Goal: Task Accomplishment & Management: Use online tool/utility

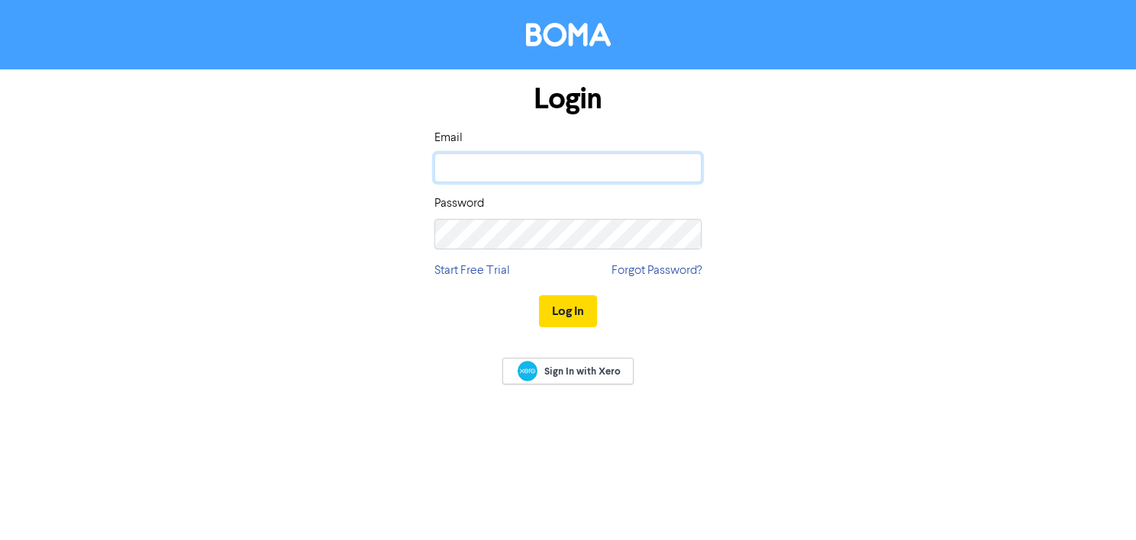
click at [479, 172] on input "email" at bounding box center [567, 167] width 267 height 29
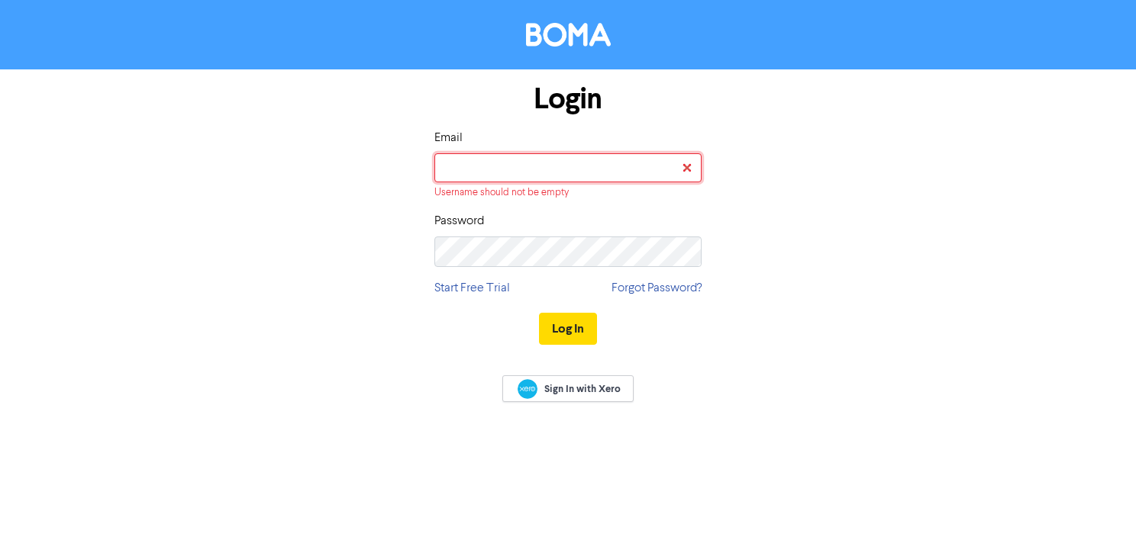
type input "[EMAIL_ADDRESS][DOMAIN_NAME]"
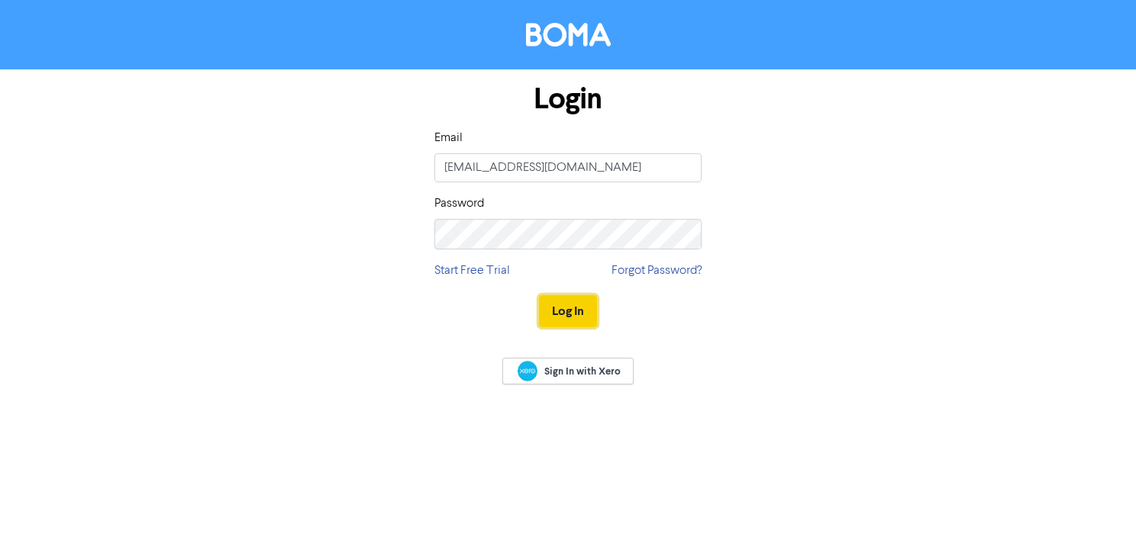
click at [562, 321] on button "Log In" at bounding box center [568, 311] width 58 height 32
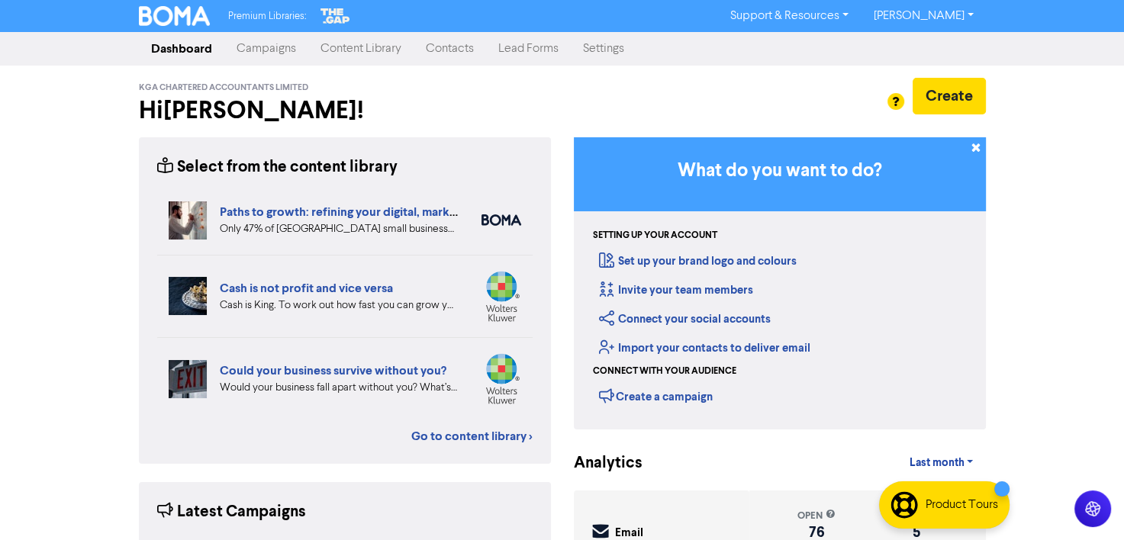
click at [282, 57] on link "Campaigns" at bounding box center [266, 49] width 84 height 31
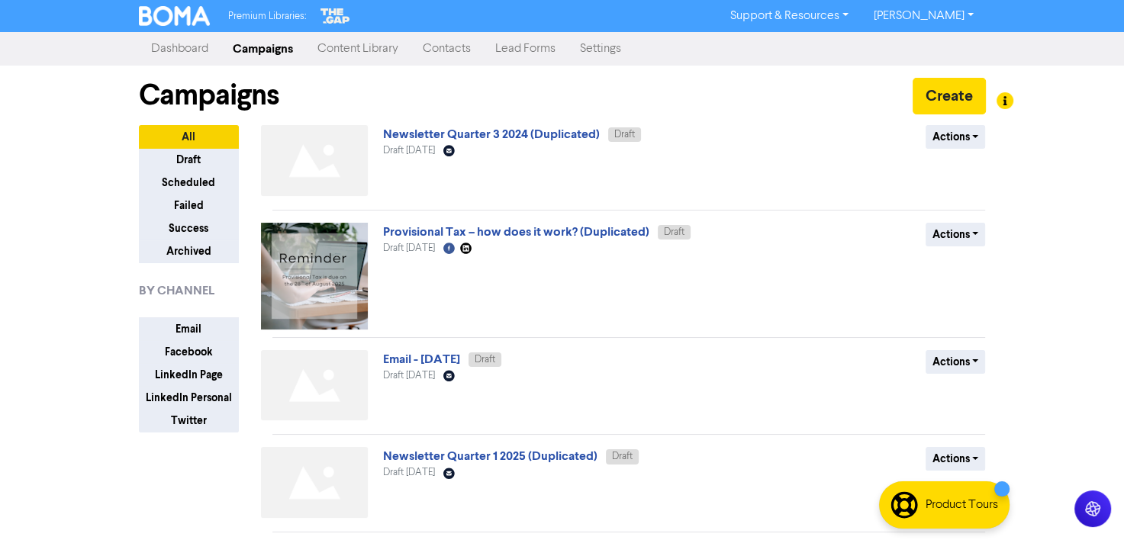
click at [472, 142] on link "Newsletter Quarter 3 2024 (Duplicated)" at bounding box center [491, 134] width 217 height 15
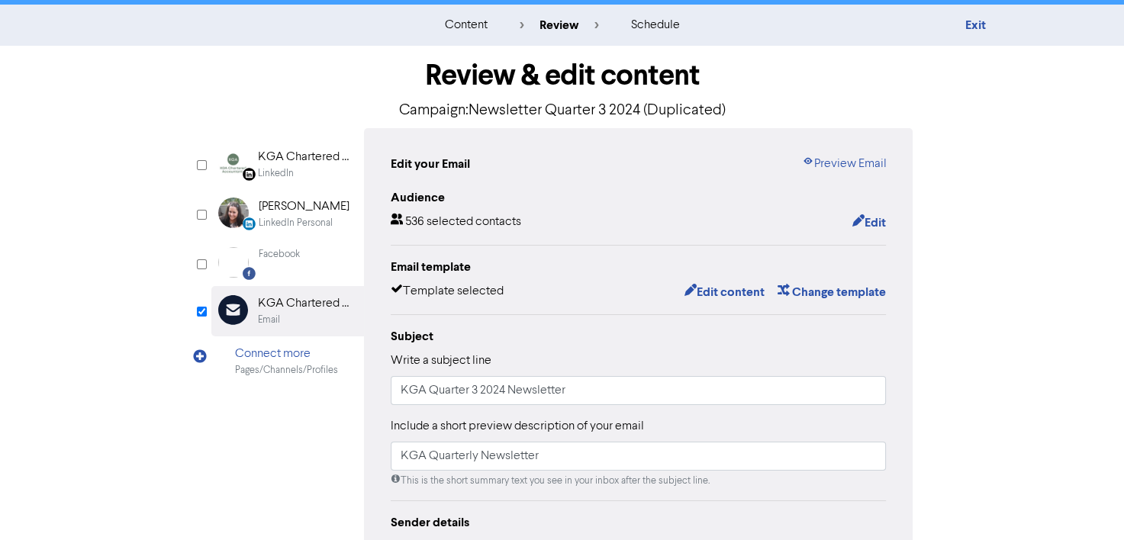
scroll to position [27, 0]
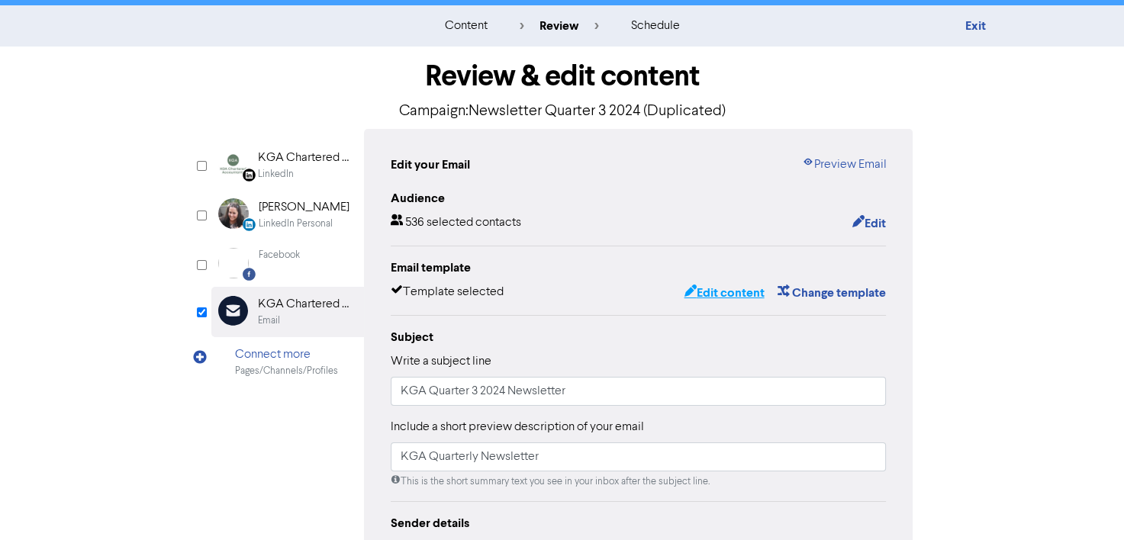
click at [739, 303] on button "Edit content" at bounding box center [724, 293] width 82 height 20
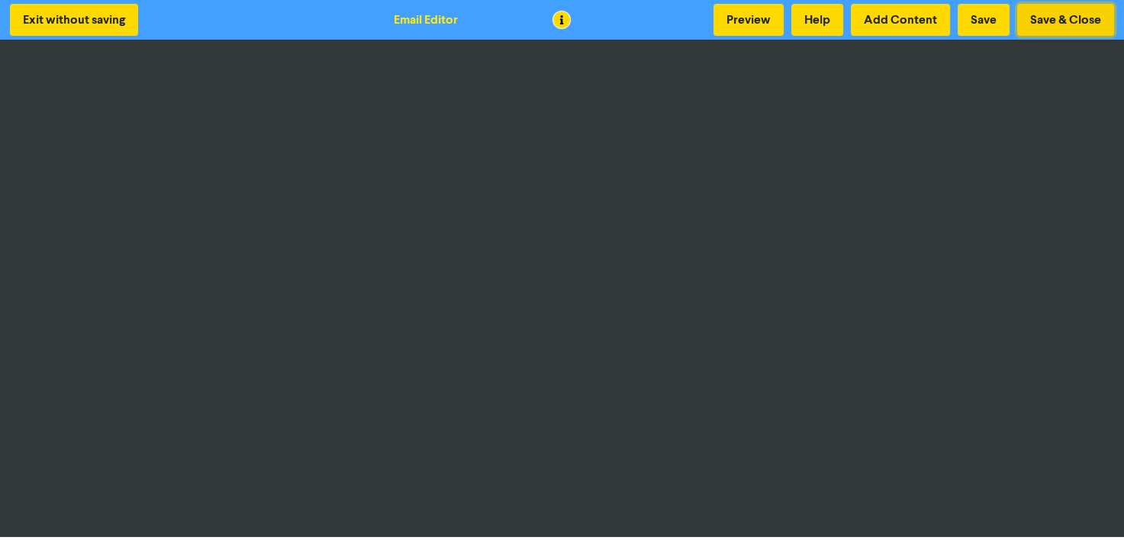
click at [1038, 8] on button "Save & Close" at bounding box center [1065, 20] width 97 height 32
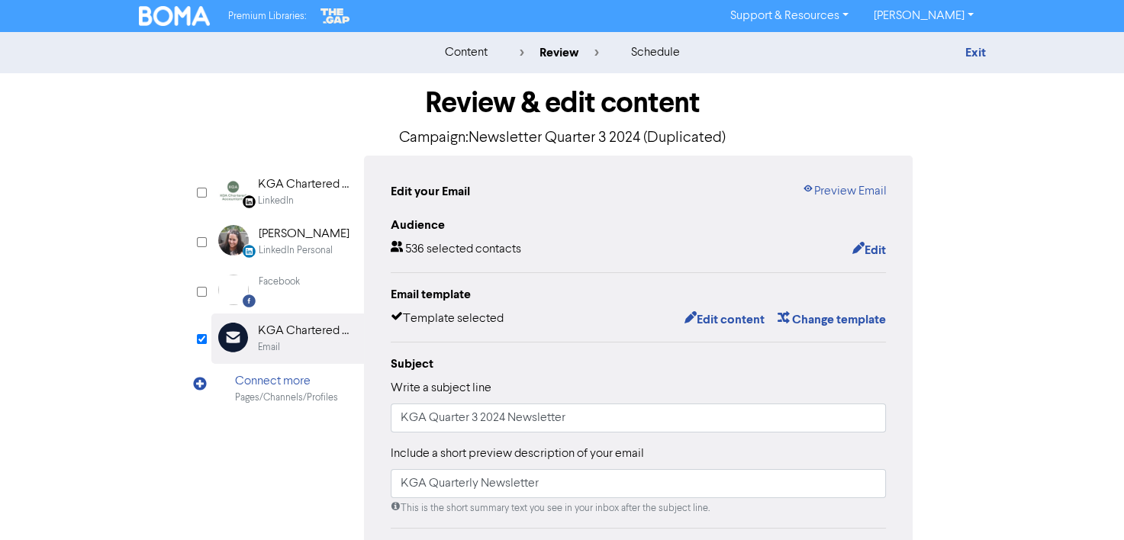
click at [470, 58] on div "content" at bounding box center [465, 52] width 43 height 18
click at [968, 53] on link "Exit" at bounding box center [975, 52] width 21 height 15
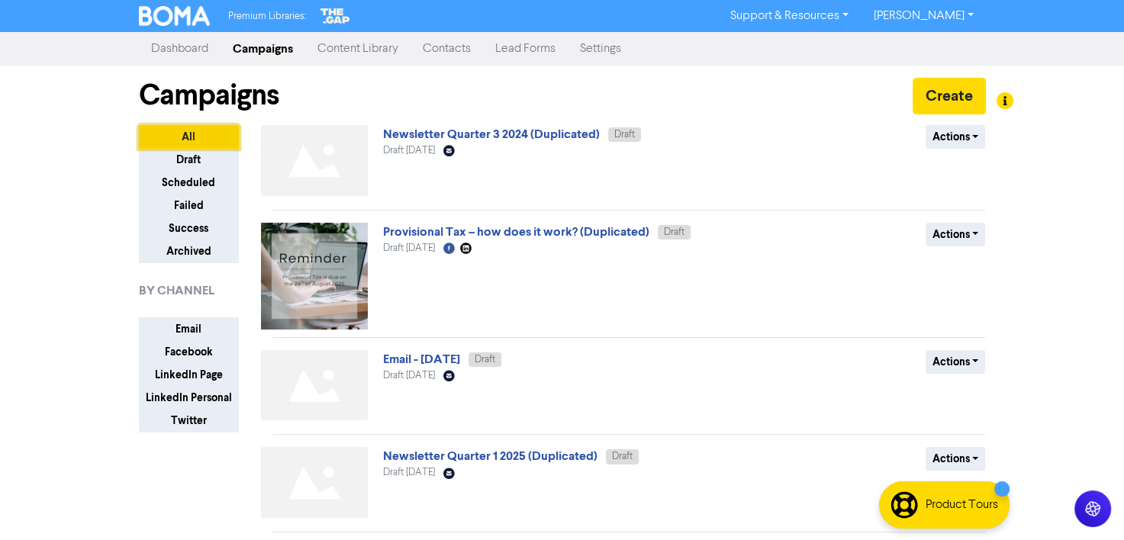
click at [195, 143] on button "All" at bounding box center [189, 137] width 100 height 24
click at [369, 52] on link "Content Library" at bounding box center [357, 49] width 105 height 31
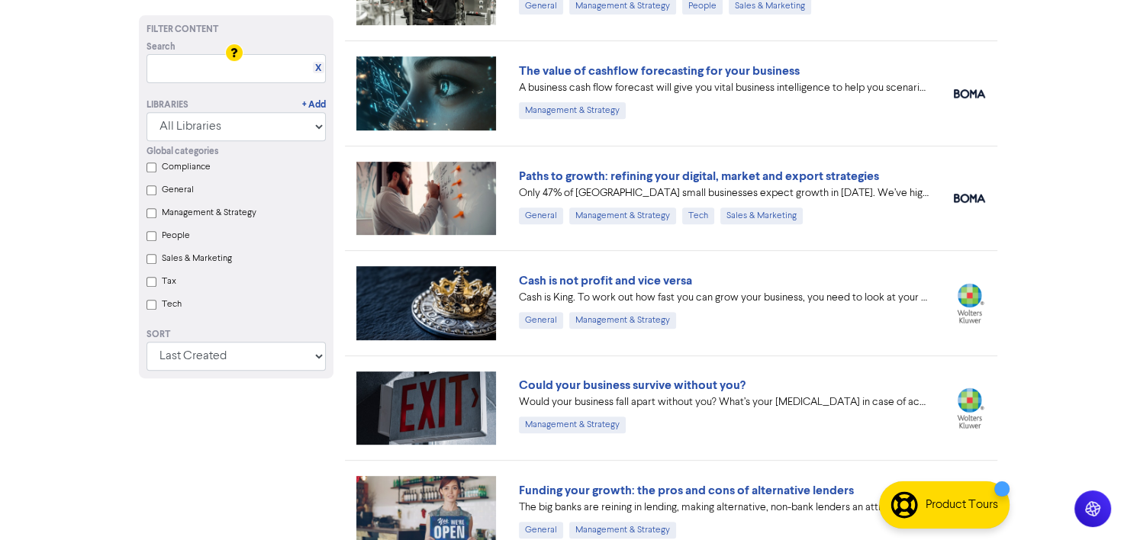
scroll to position [631, 0]
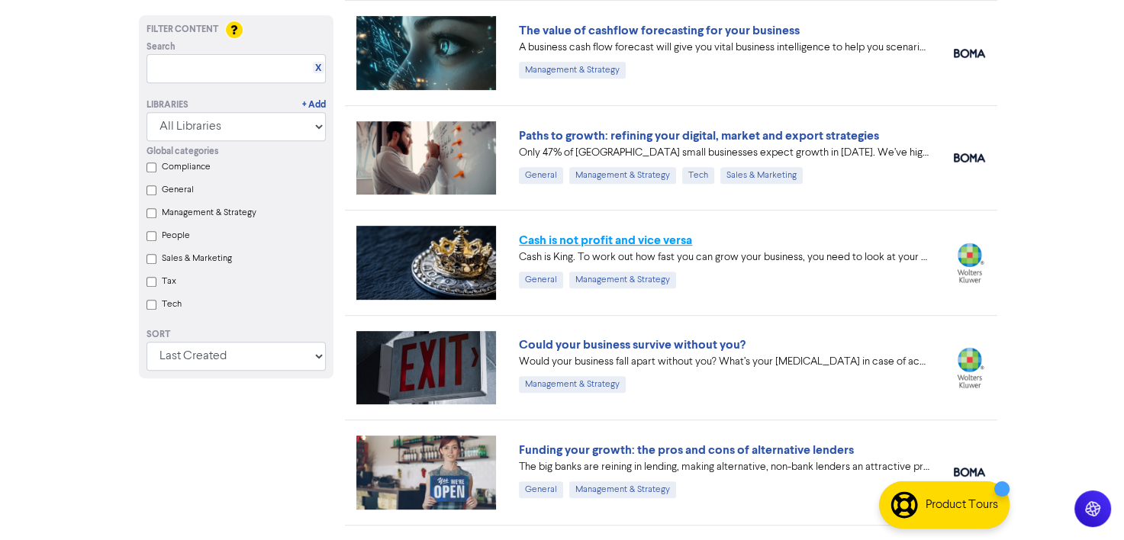
click at [626, 246] on link "Cash is not profit and vice versa" at bounding box center [605, 240] width 173 height 15
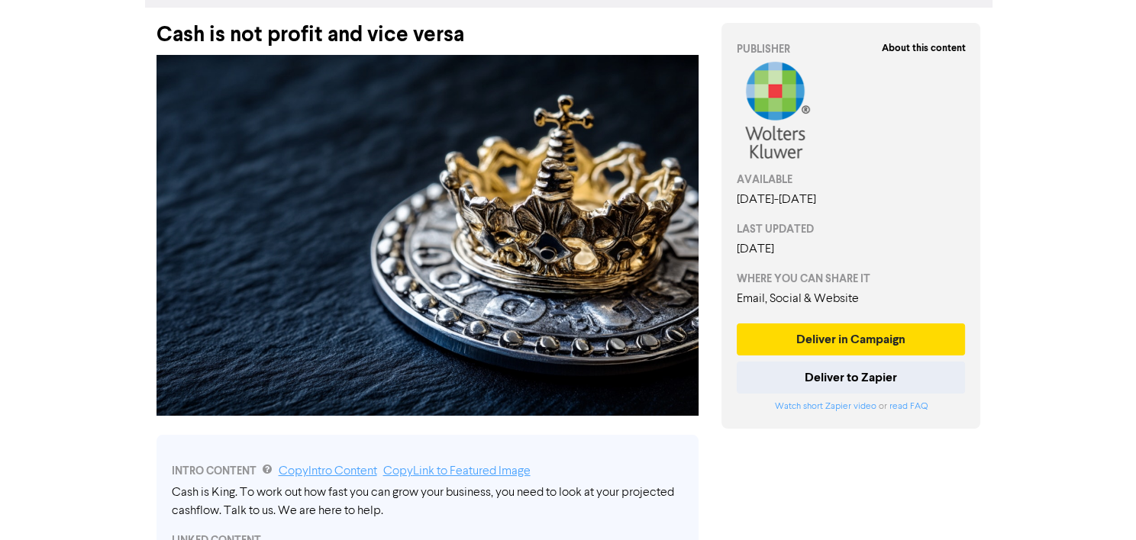
scroll to position [67, 0]
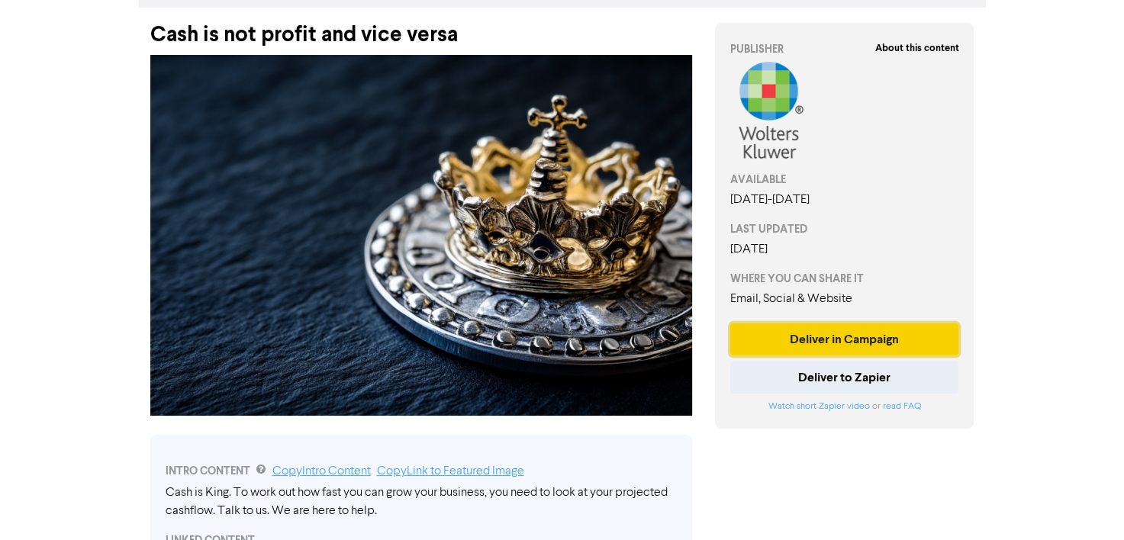
click at [781, 356] on button "Deliver in Campaign" at bounding box center [844, 340] width 229 height 32
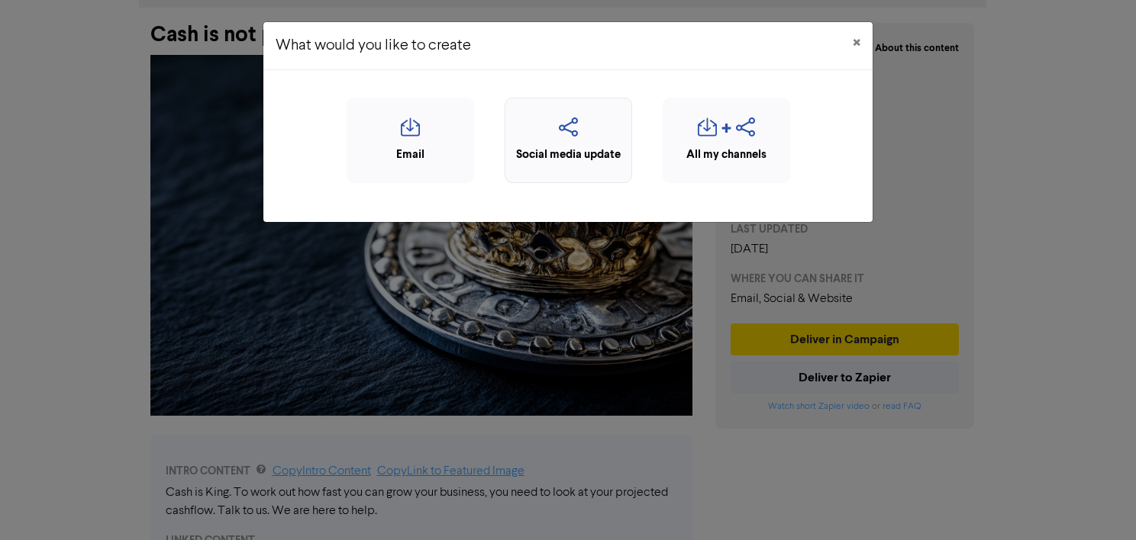
click at [573, 144] on icon "button" at bounding box center [568, 132] width 111 height 29
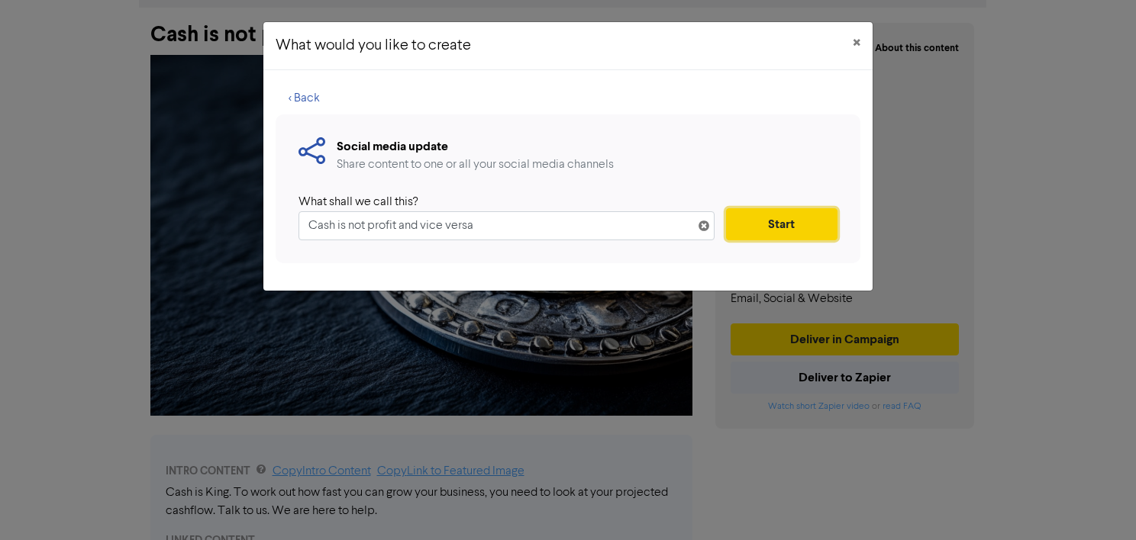
click at [757, 237] on button "Start" at bounding box center [781, 224] width 111 height 32
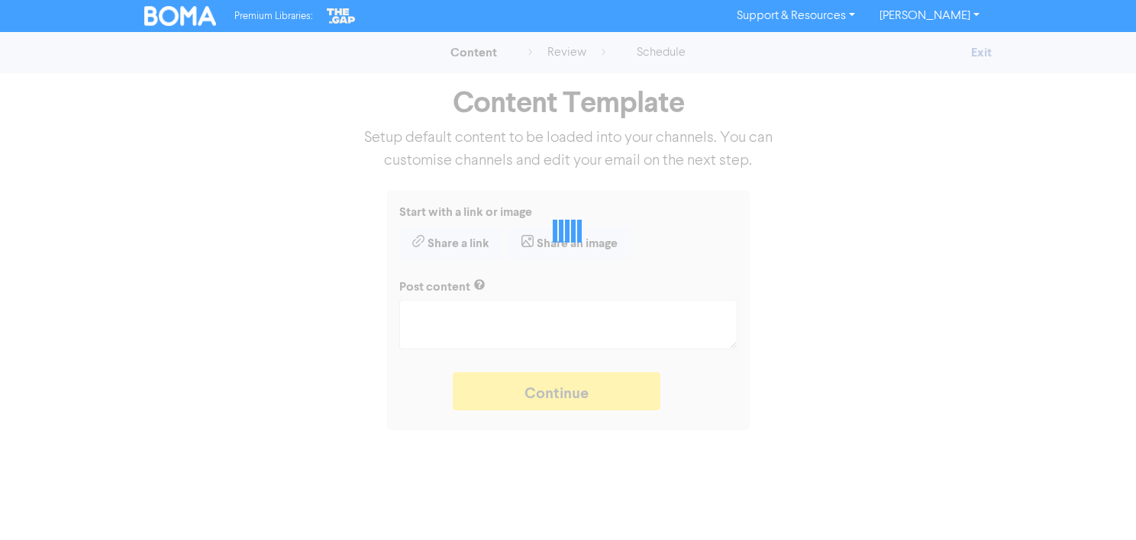
type textarea "x"
type textarea "Cash is King. To work out how fast you can grow your business, you need to look…"
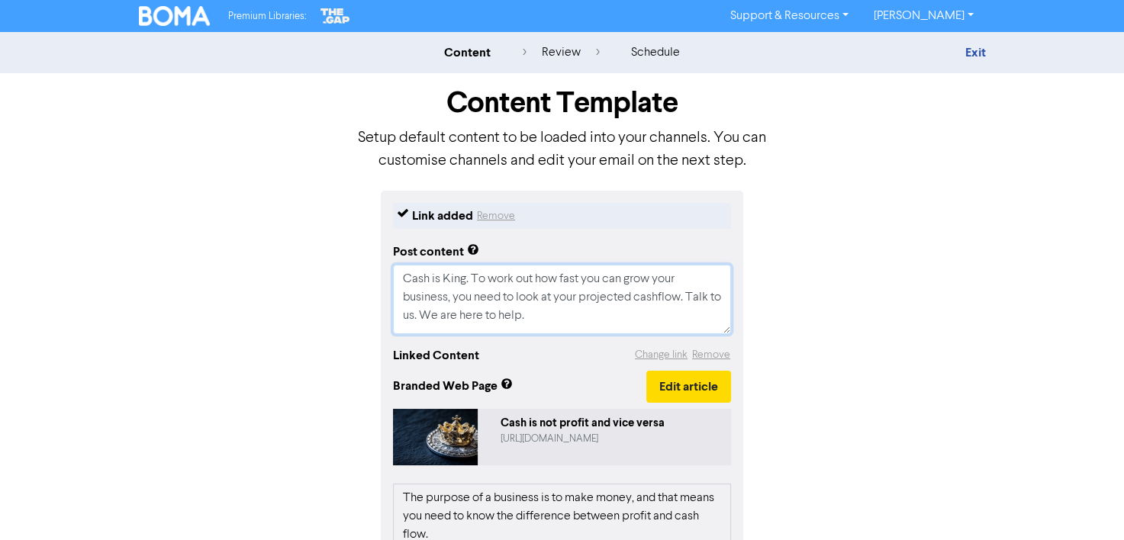
click at [592, 329] on textarea "Cash is King. To work out how fast you can grow your business, you need to look…" at bounding box center [562, 299] width 338 height 69
click at [610, 334] on textarea "Cash is King. To work out how fast you can grow your business, you need to look…" at bounding box center [562, 299] width 338 height 69
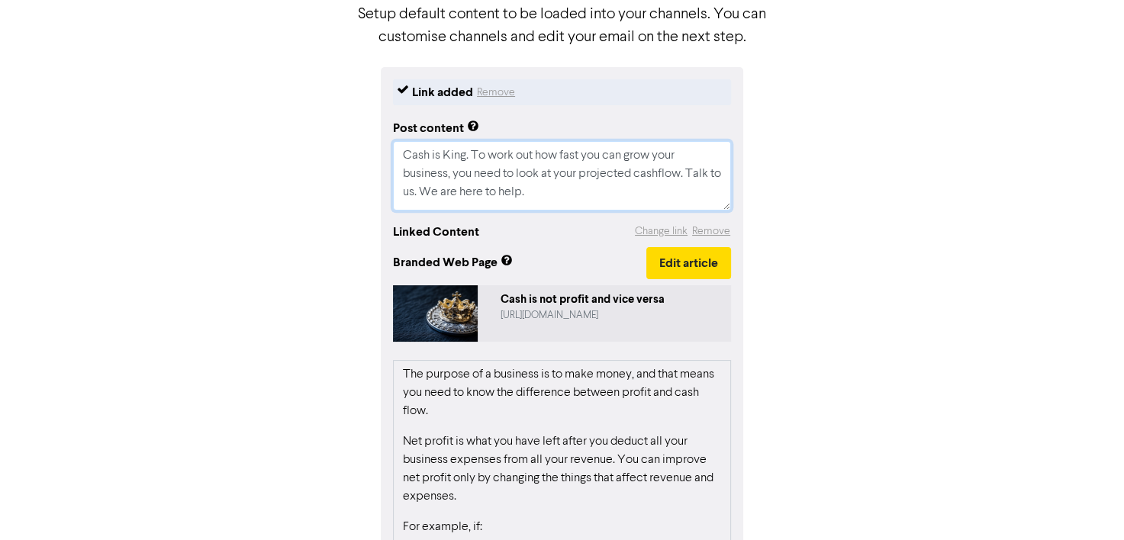
scroll to position [203, 0]
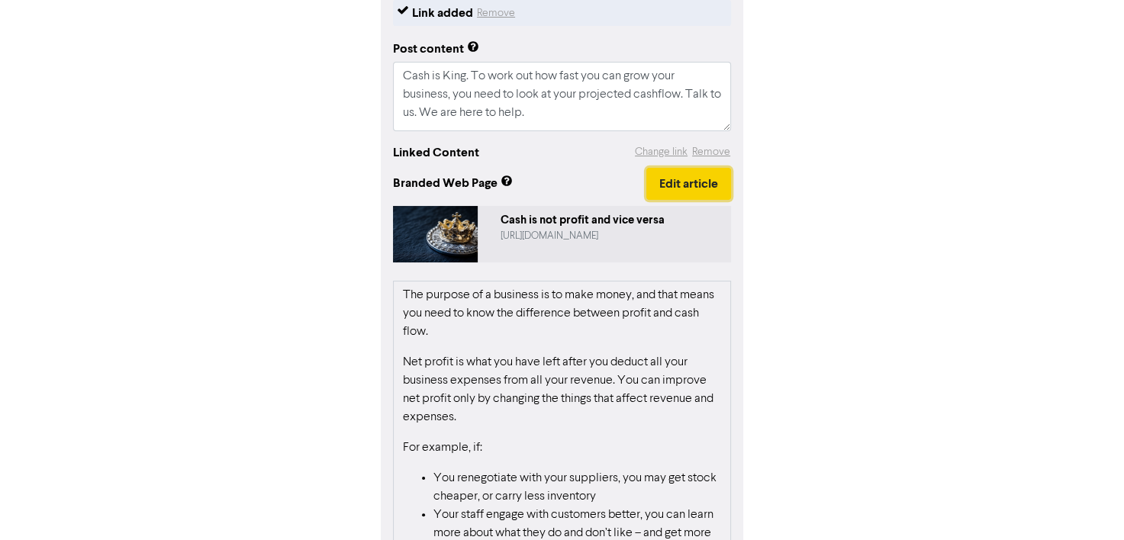
click at [669, 200] on button "Edit article" at bounding box center [688, 184] width 85 height 32
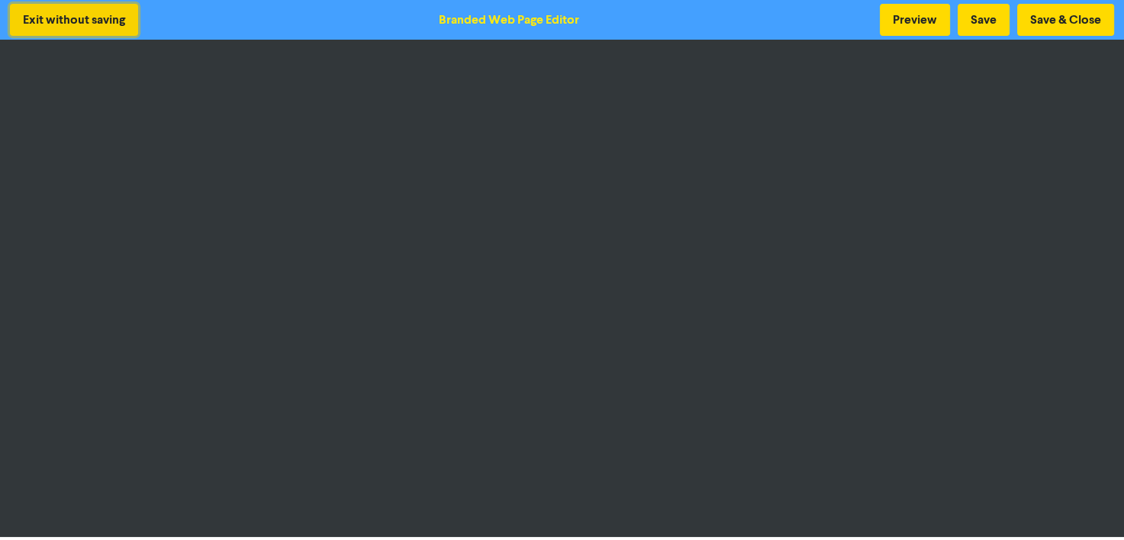
click at [87, 19] on button "Exit without saving" at bounding box center [74, 20] width 128 height 32
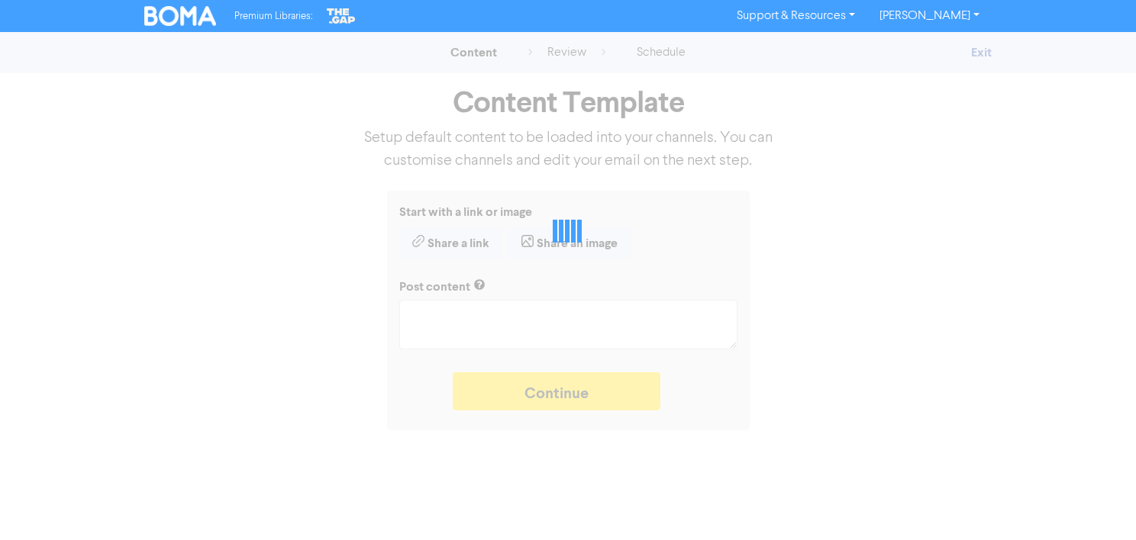
type textarea "x"
type textarea "Cash is King. To work out how fast you can grow your business, you need to look…"
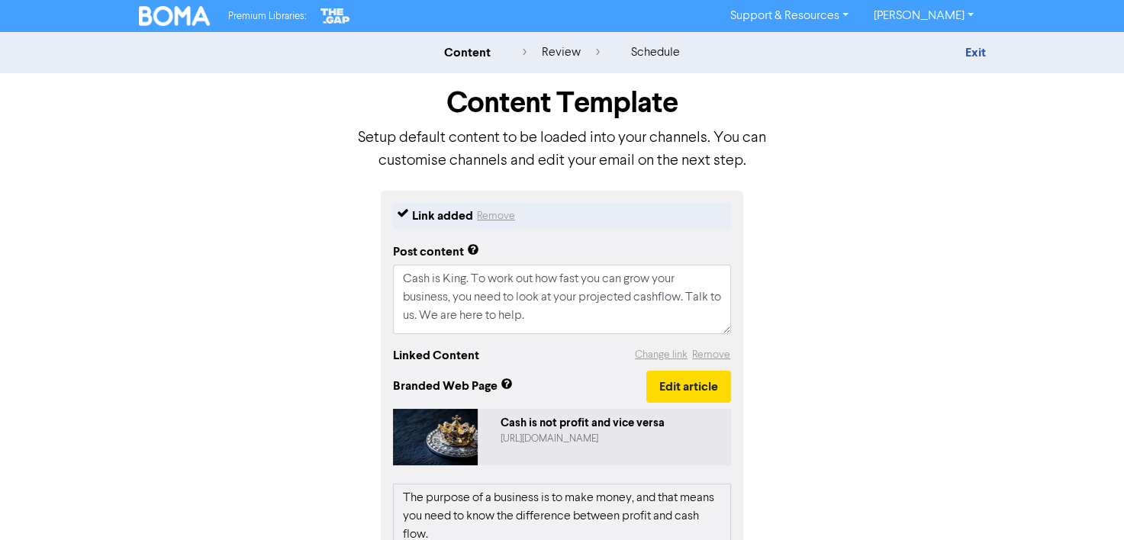
drag, startPoint x: 176, startPoint y: 7, endPoint x: 354, endPoint y: 261, distance: 310.6
click at [354, 261] on div "Link added Remove Post content Cash is King. To work out how fast you can grow …" at bounding box center [562, 530] width 870 height 678
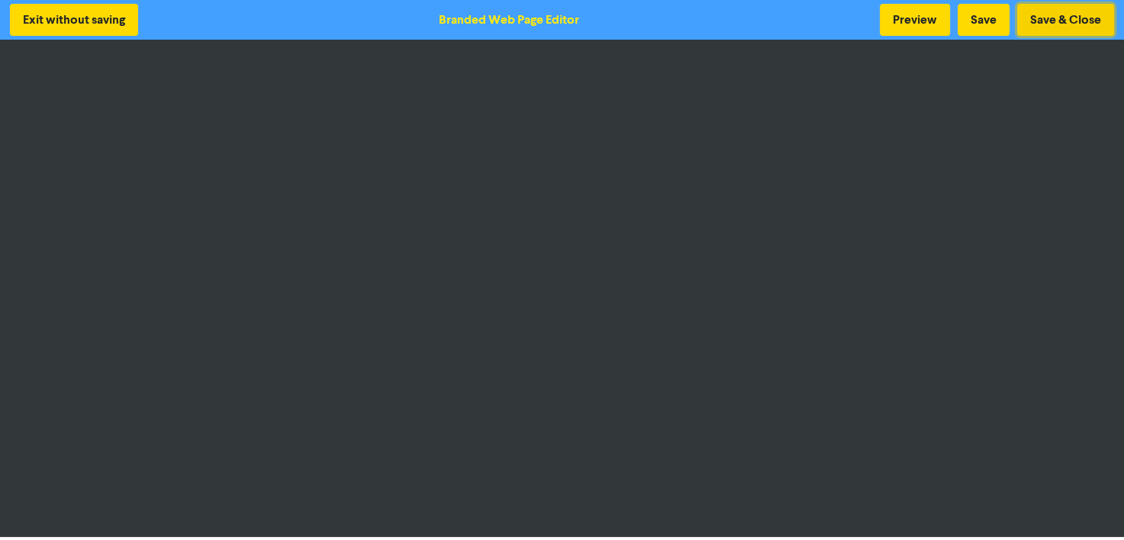
click at [1029, 25] on button "Save & Close" at bounding box center [1065, 20] width 97 height 32
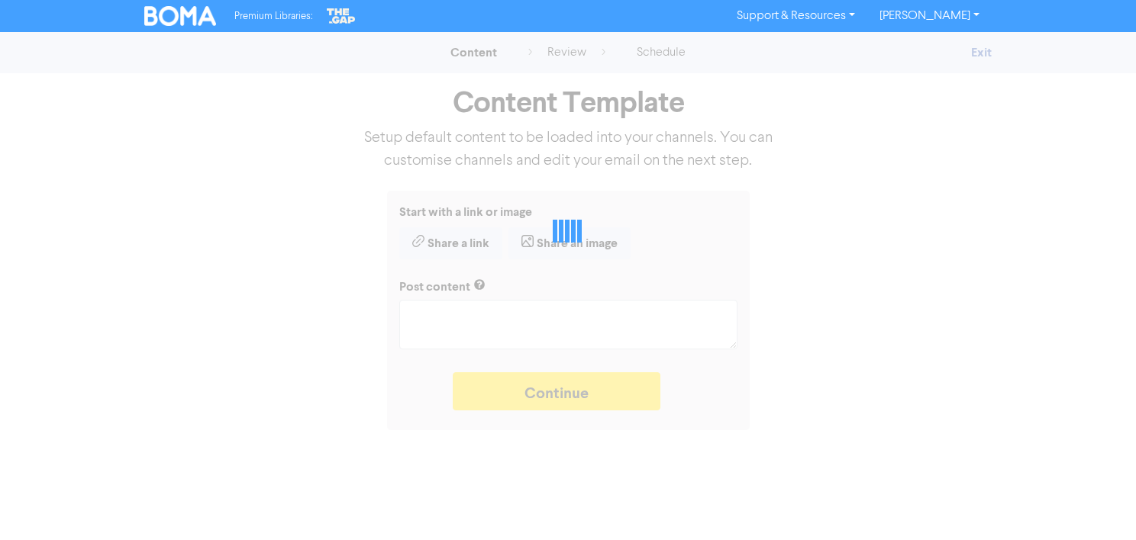
type textarea "x"
type textarea "Cash is King. To work out how fast you can grow your business, you need to look…"
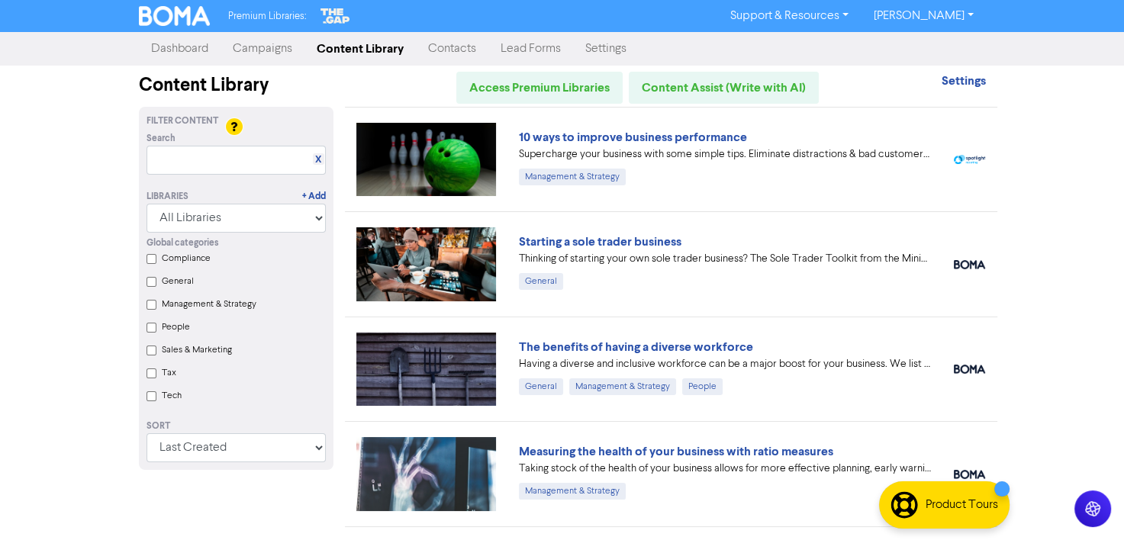
click at [298, 41] on link "Campaigns" at bounding box center [263, 49] width 84 height 31
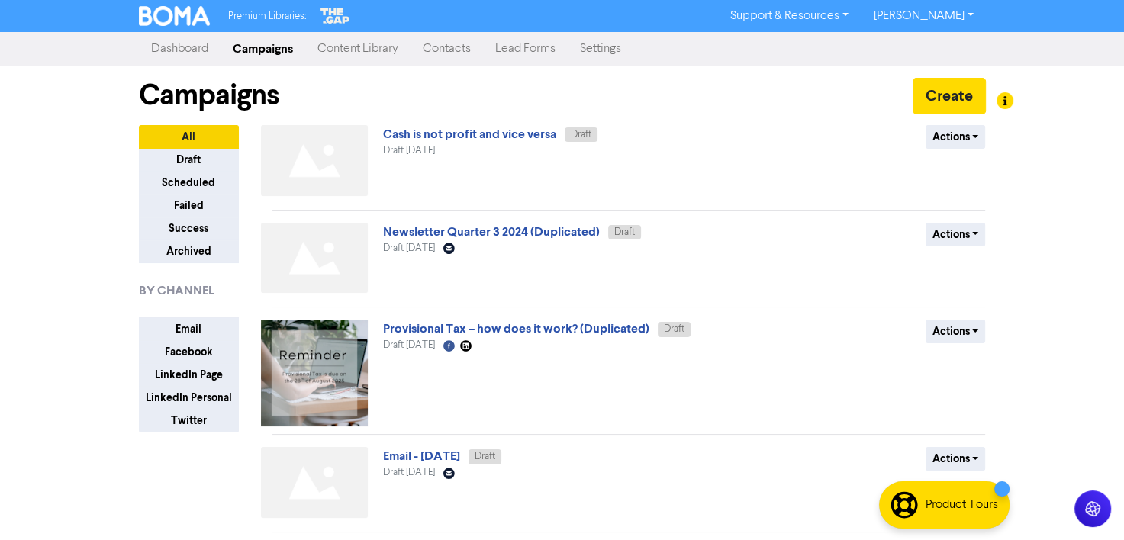
click at [395, 55] on link "Content Library" at bounding box center [357, 49] width 105 height 31
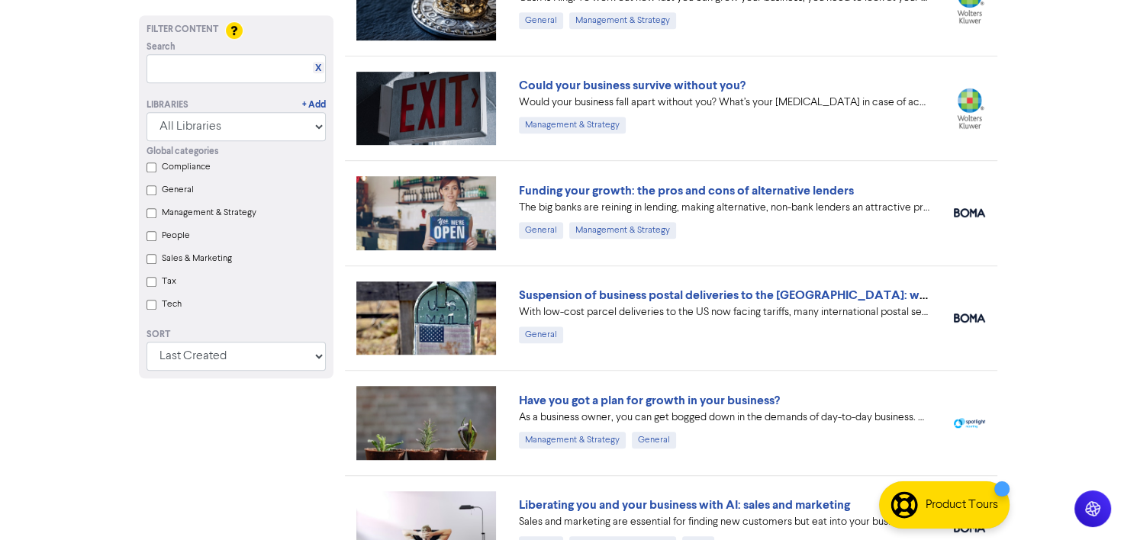
scroll to position [891, 0]
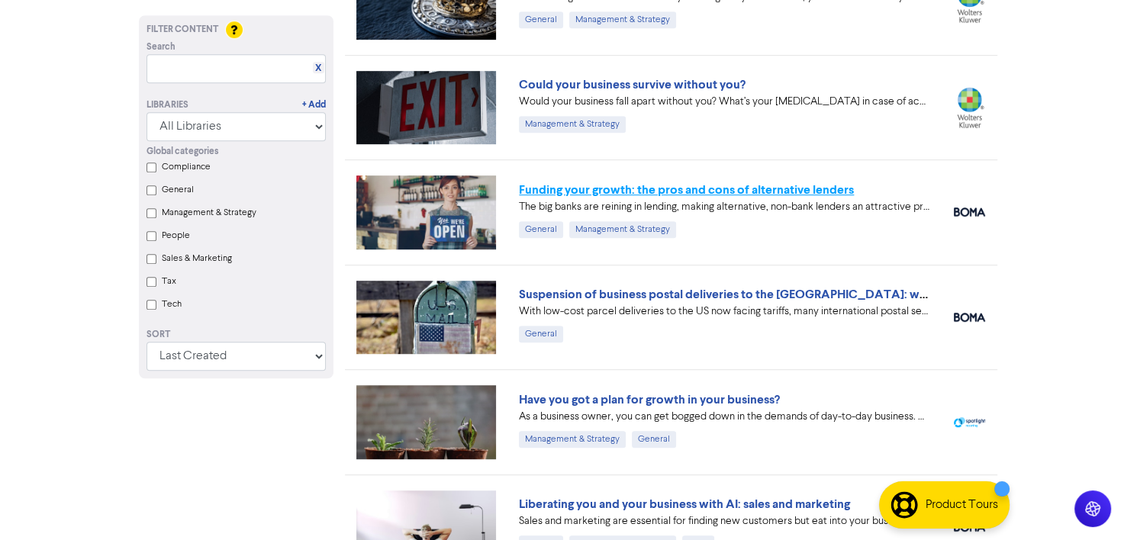
click at [633, 186] on link "Funding your growth: the pros and cons of alternative lenders" at bounding box center [686, 189] width 335 height 15
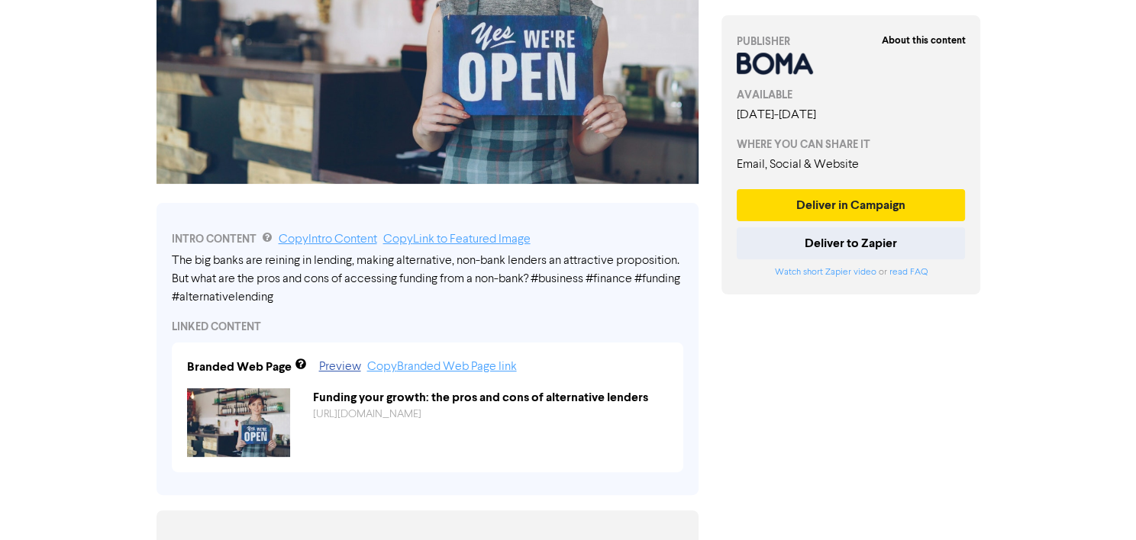
scroll to position [325, 0]
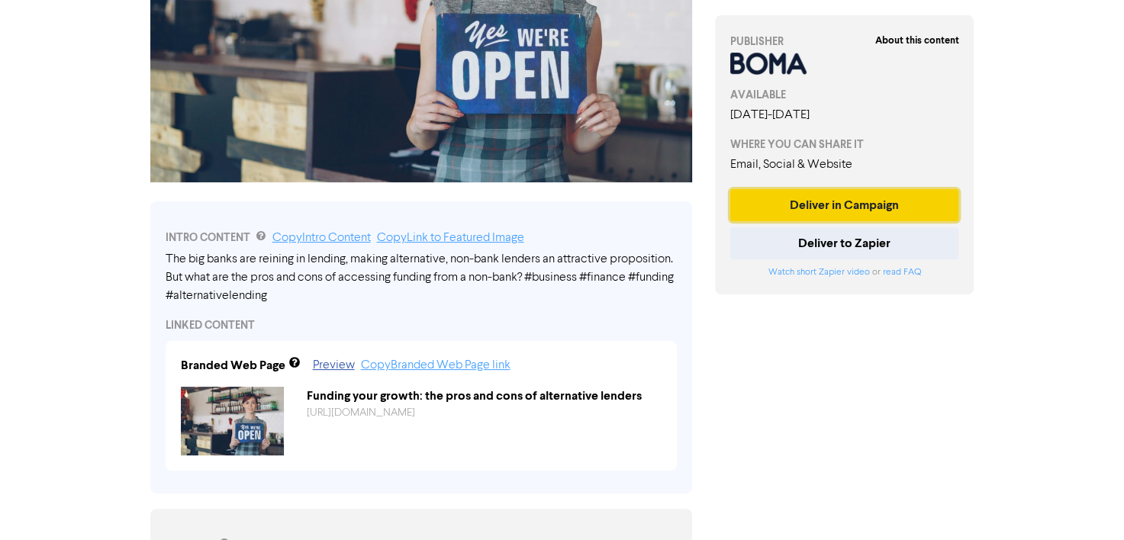
click at [766, 221] on button "Deliver in Campaign" at bounding box center [844, 205] width 229 height 32
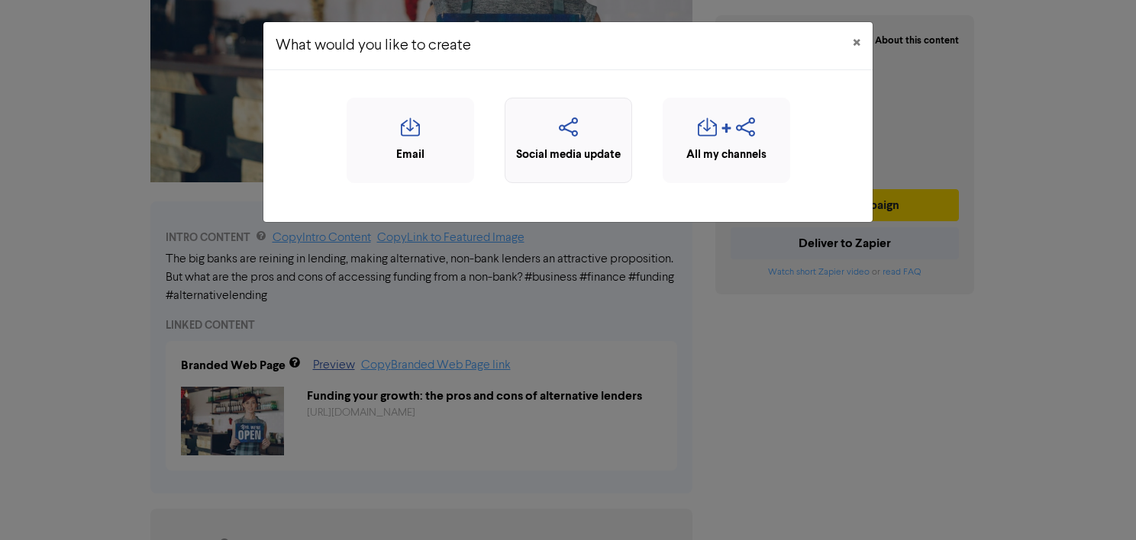
click at [603, 170] on div "Social media update" at bounding box center [567, 140] width 127 height 85
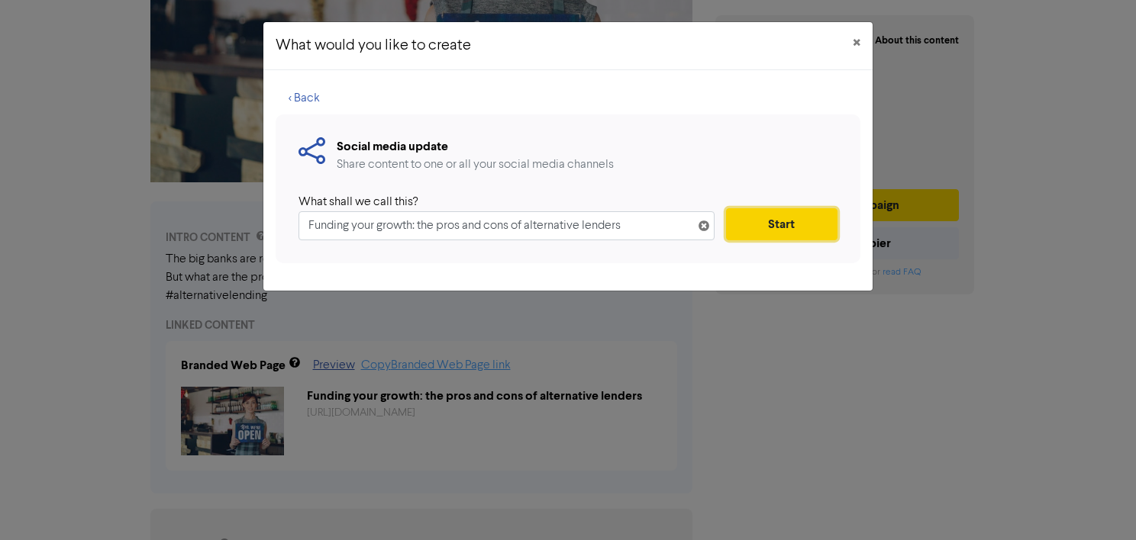
click at [736, 224] on button "Start" at bounding box center [781, 224] width 111 height 32
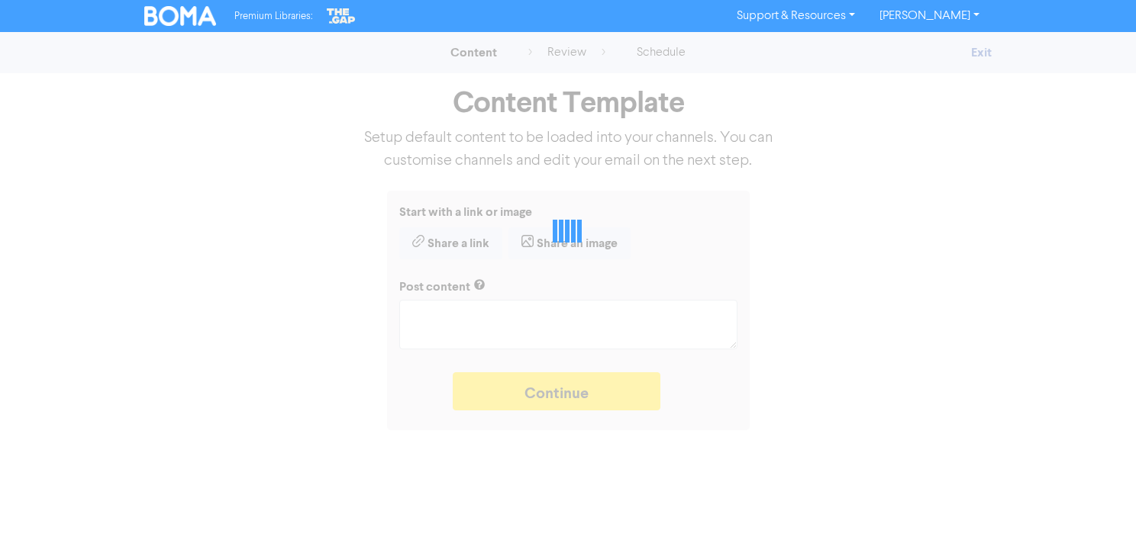
type textarea "x"
type textarea "The big banks are reining in lending, making alternative, non-bank lenders an a…"
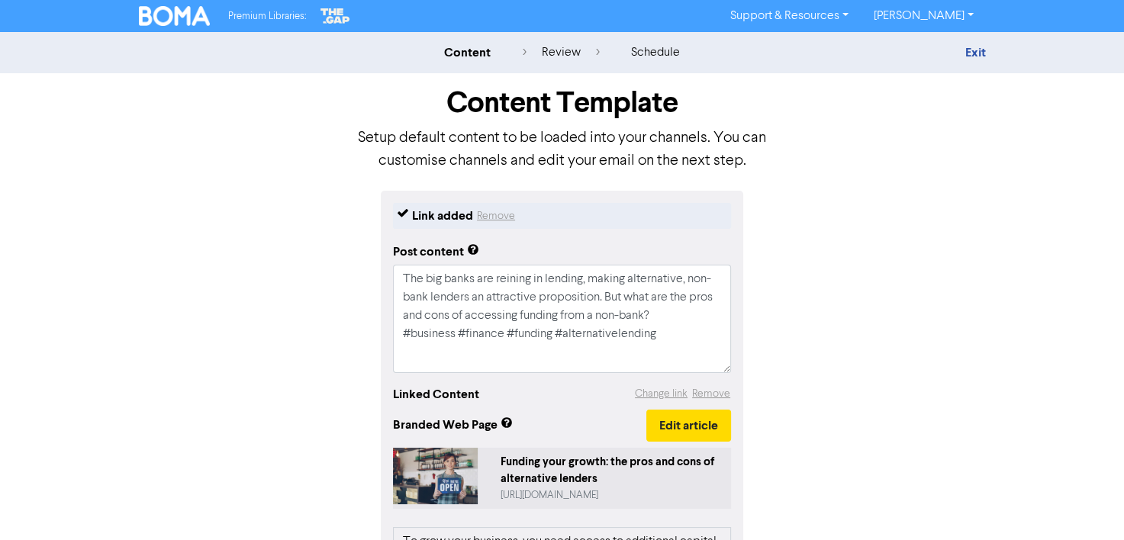
scroll to position [64, 0]
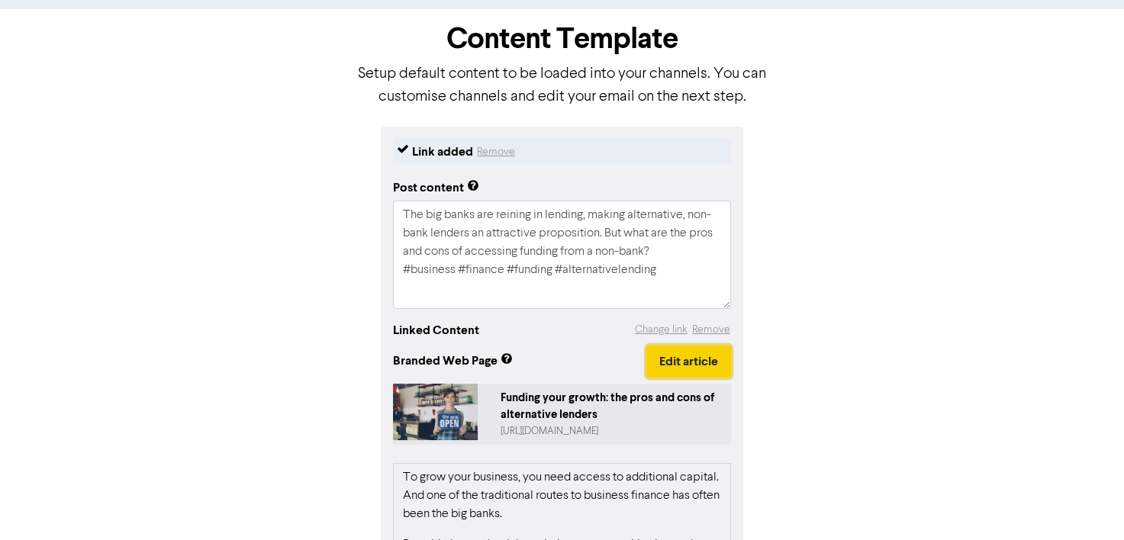
click at [665, 378] on button "Edit article" at bounding box center [688, 362] width 85 height 32
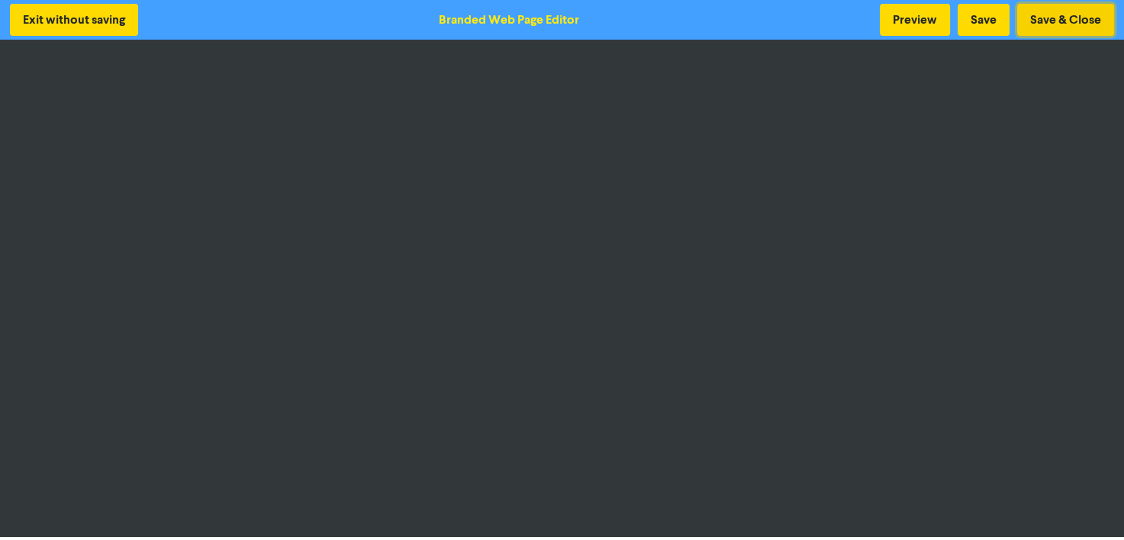
click at [1065, 11] on button "Save & Close" at bounding box center [1065, 20] width 97 height 32
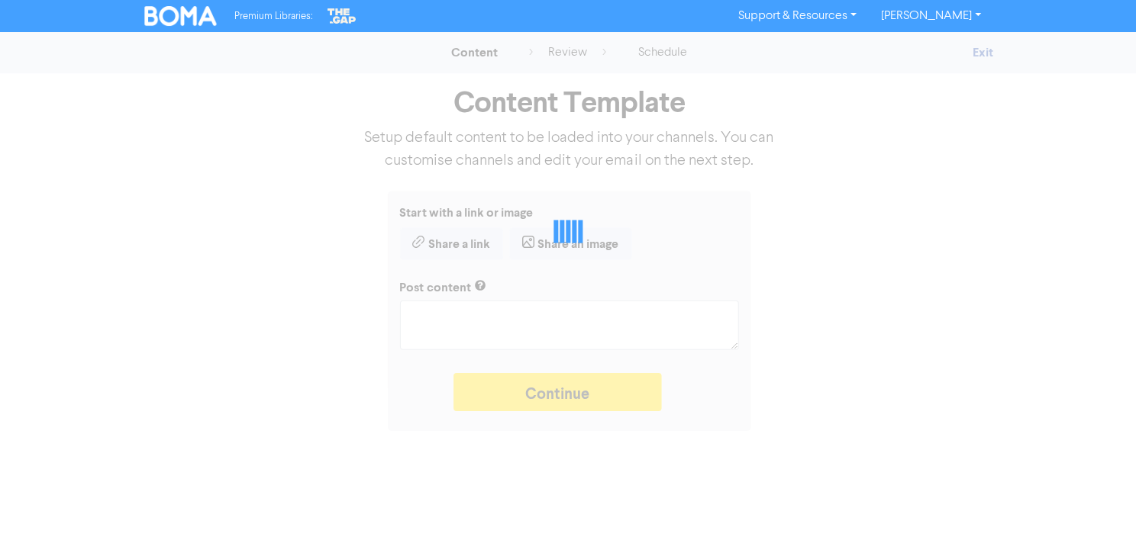
type textarea "x"
type textarea "The big banks are reining in lending, making alternative, non-bank lenders an a…"
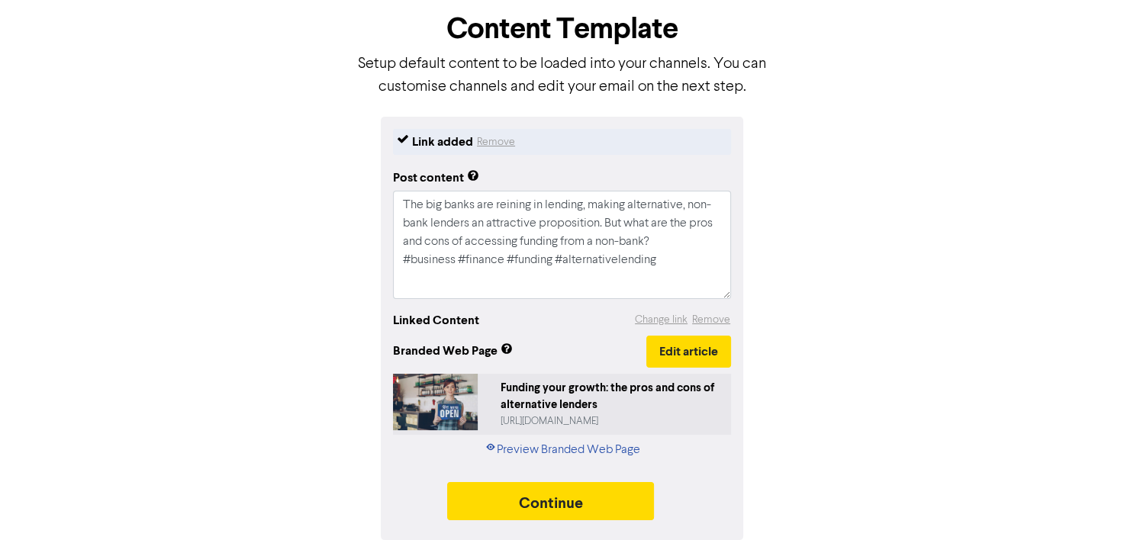
scroll to position [120, 0]
click at [583, 449] on link "Preview Branded Web Page" at bounding box center [563, 450] width 156 height 18
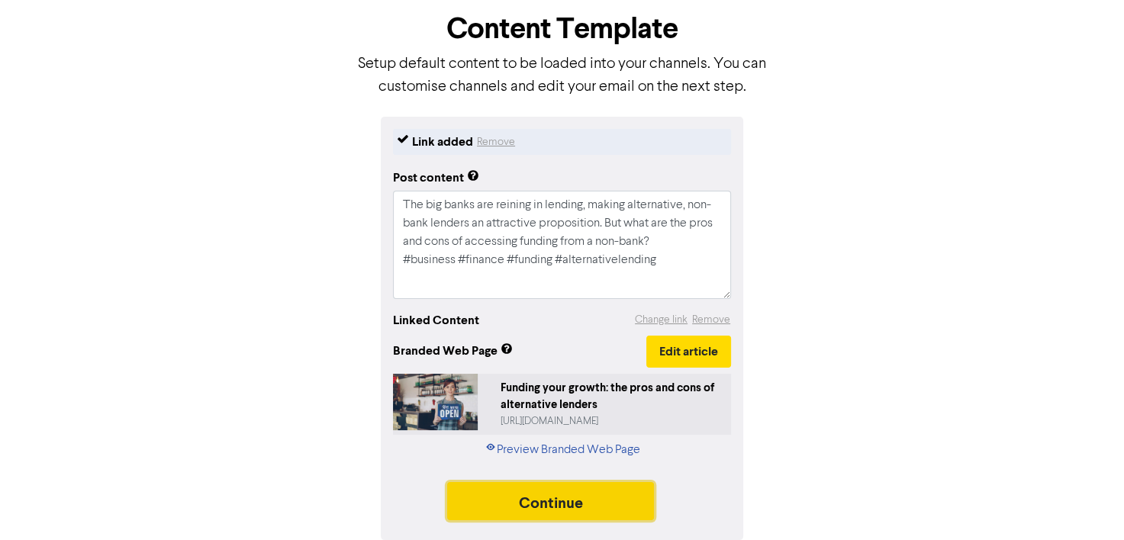
click at [543, 495] on button "Continue" at bounding box center [551, 501] width 208 height 38
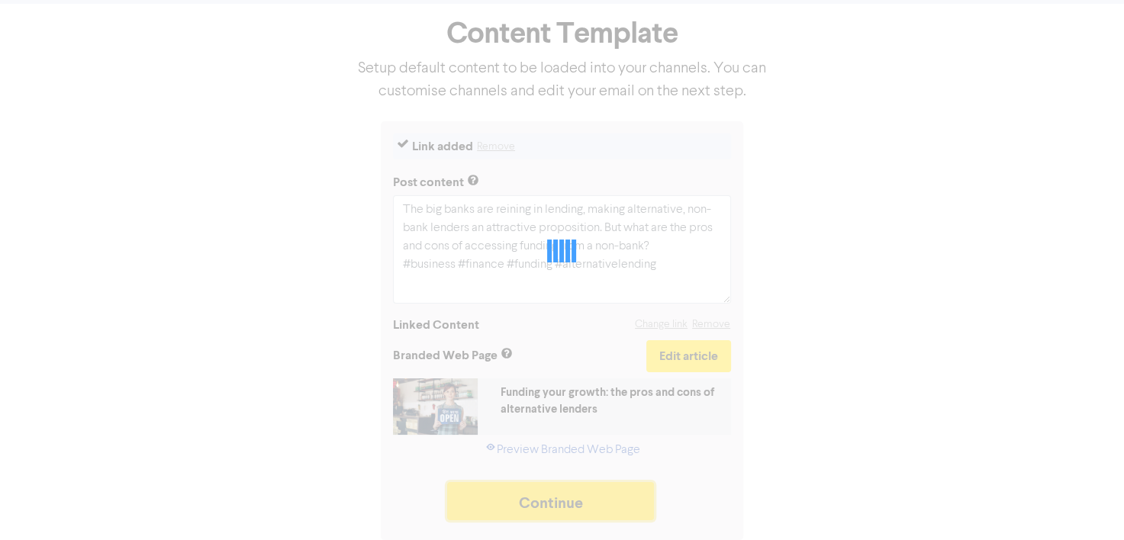
scroll to position [113, 0]
type textarea "x"
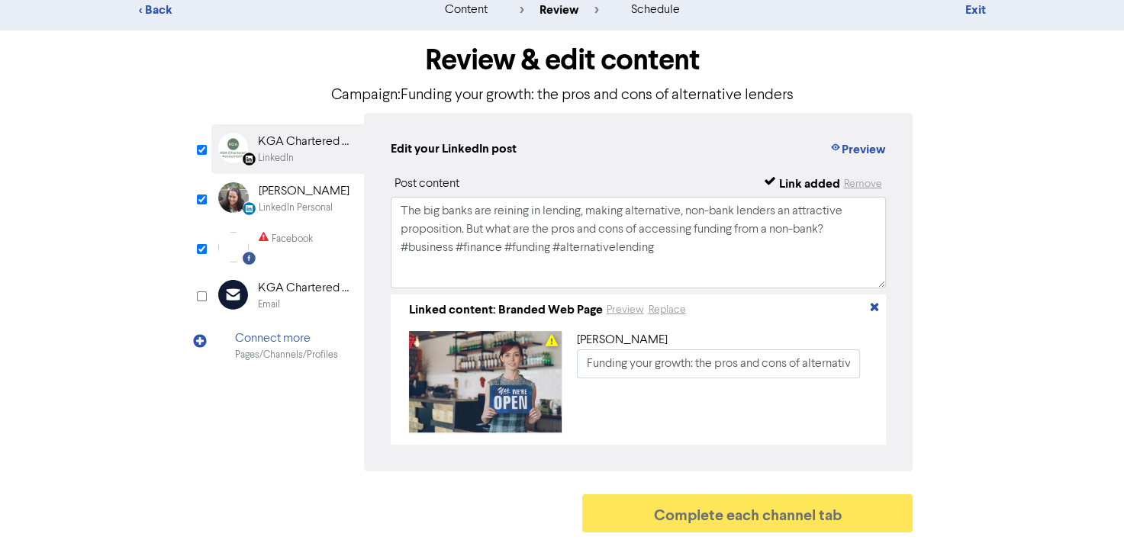
scroll to position [63, 0]
click at [201, 195] on input "checkbox" at bounding box center [202, 200] width 10 height 10
checkbox input "false"
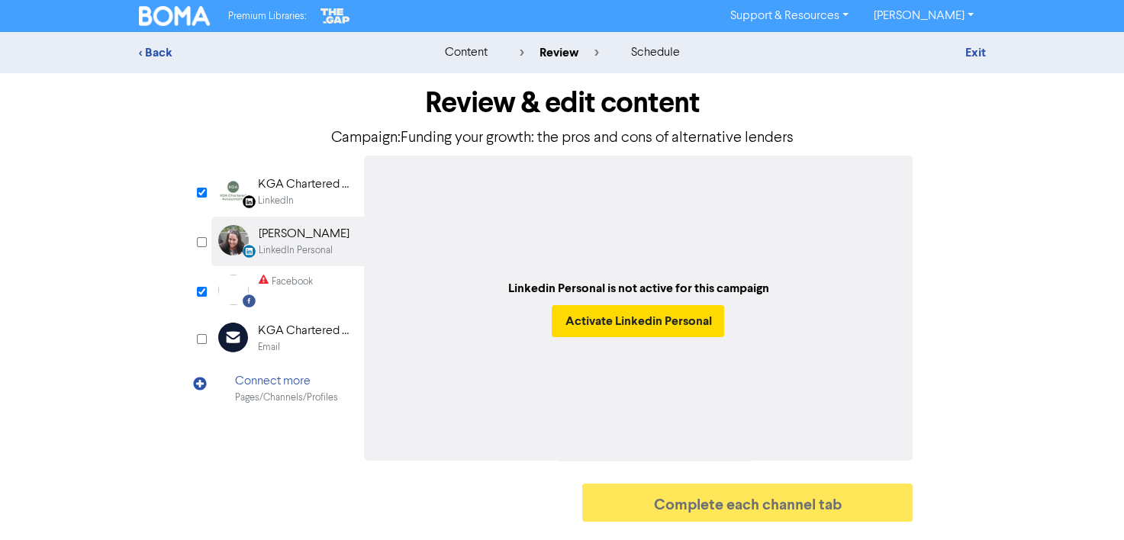
scroll to position [0, 0]
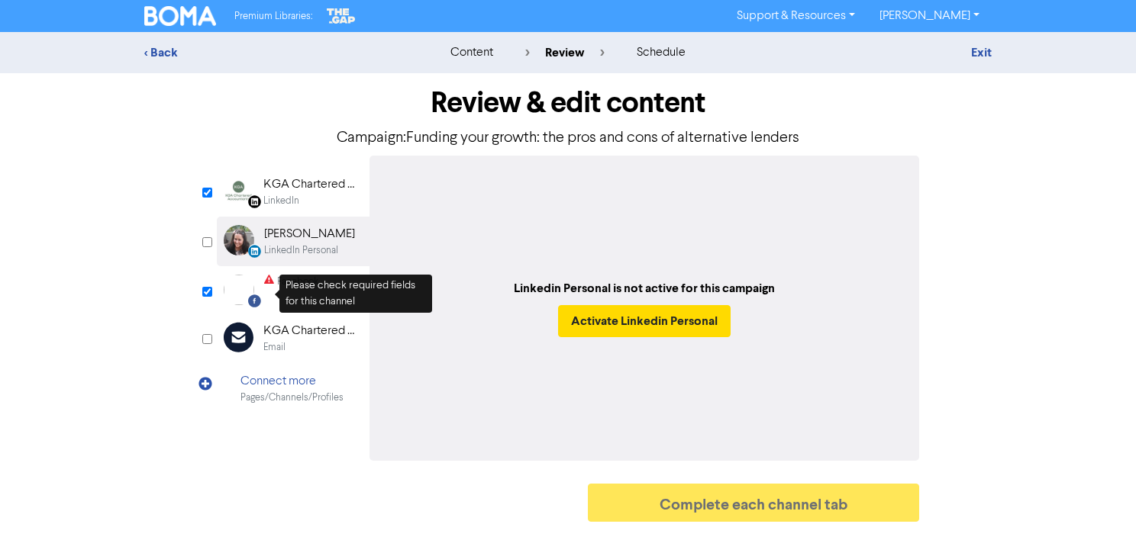
click at [278, 305] on div "Facebook" at bounding box center [291, 290] width 54 height 31
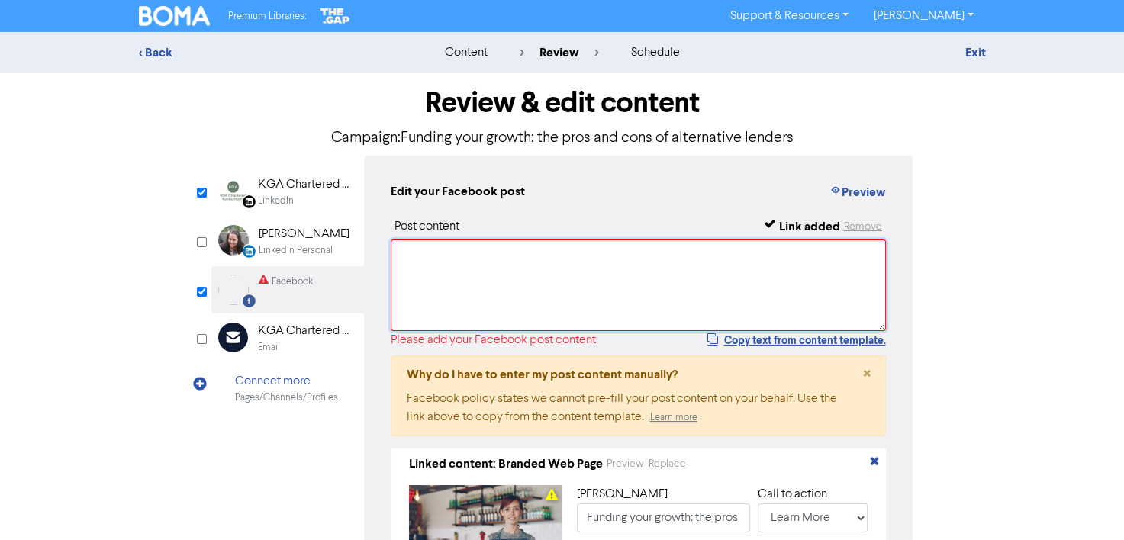
click at [491, 317] on textarea at bounding box center [639, 286] width 496 height 92
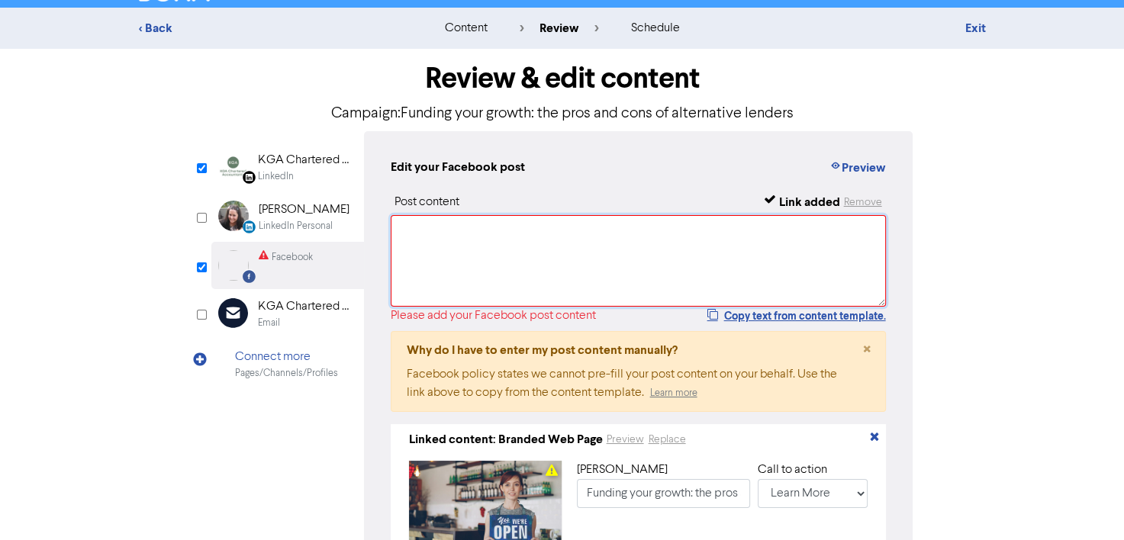
scroll to position [11, 0]
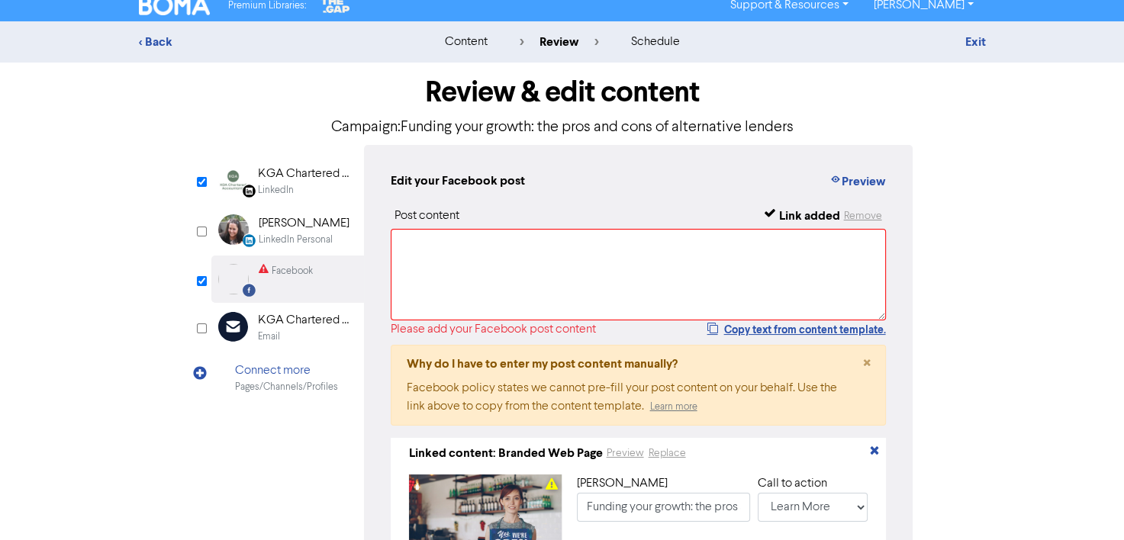
click at [293, 178] on div "KGA Chartered Accountants" at bounding box center [307, 174] width 98 height 18
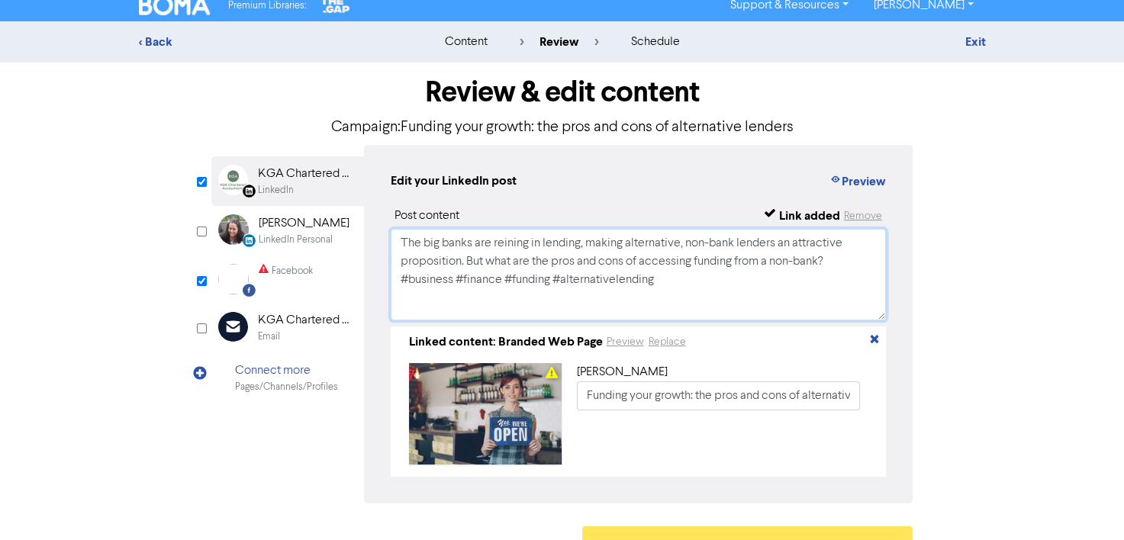
drag, startPoint x: 690, startPoint y: 296, endPoint x: 337, endPoint y: 230, distance: 358.8
click at [337, 230] on div "LinkedIn Page Created with Sketch. KGA Chartered Accountants LinkedIn LinkedIn …" at bounding box center [562, 324] width 702 height 359
click at [298, 330] on div "KGA Chartered Accountants" at bounding box center [307, 320] width 98 height 18
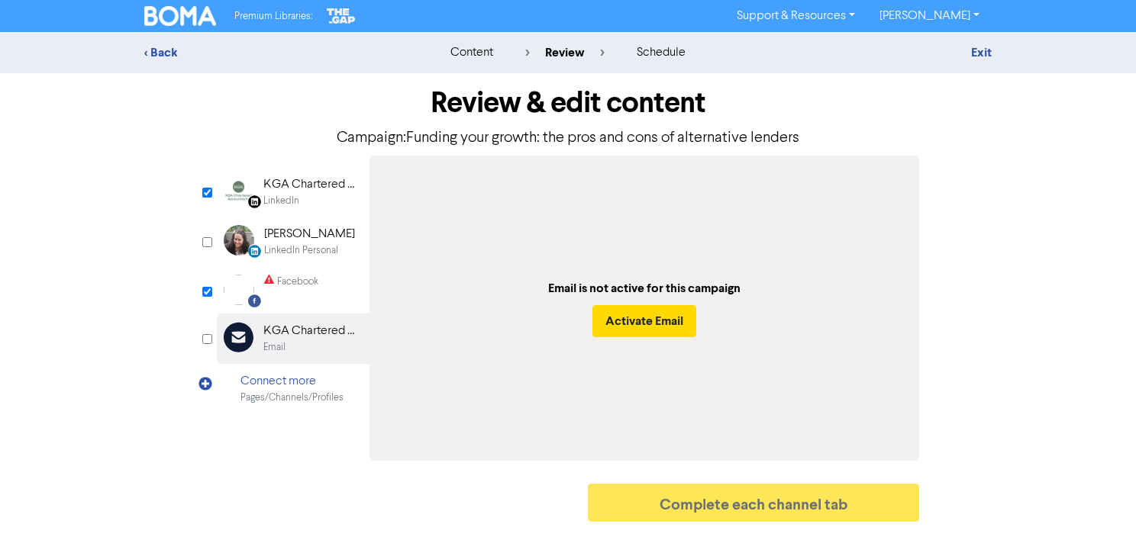
click at [282, 304] on div "Facebook" at bounding box center [291, 290] width 54 height 31
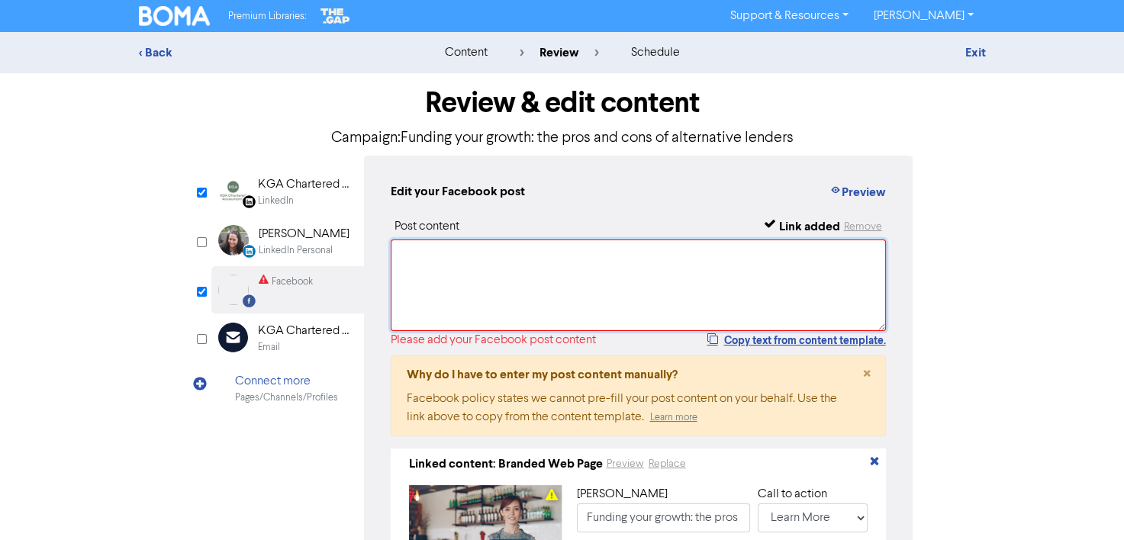
click at [437, 274] on textarea at bounding box center [639, 286] width 496 height 92
paste textarea "The big banks are reining in lending, making alternative, non-bank lenders an a…"
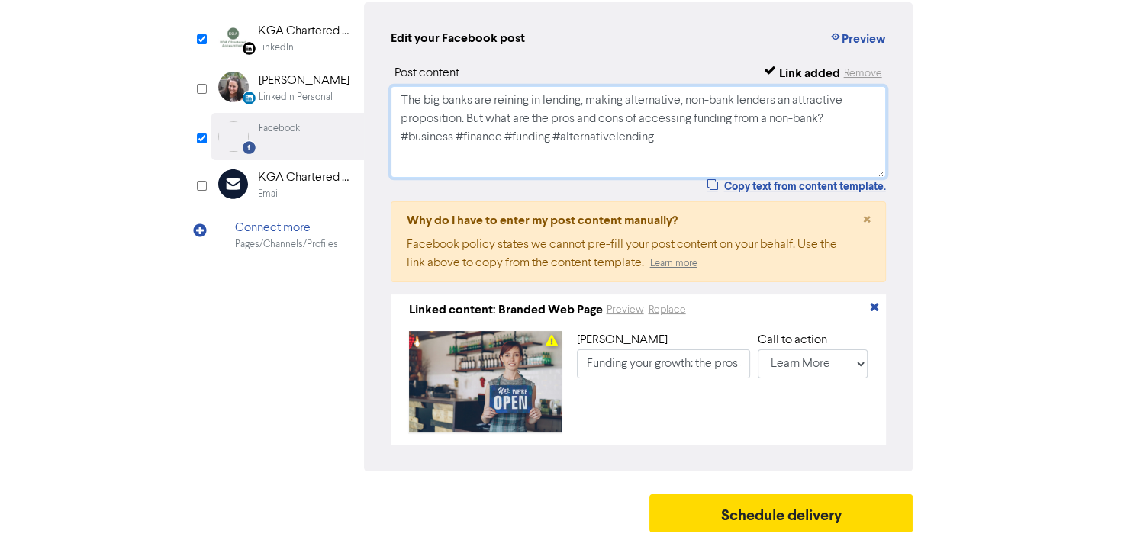
scroll to position [179, 0]
type textarea "The big banks are reining in lending, making alternative, non-bank lenders an a…"
click at [864, 209] on span "×" at bounding box center [866, 220] width 8 height 23
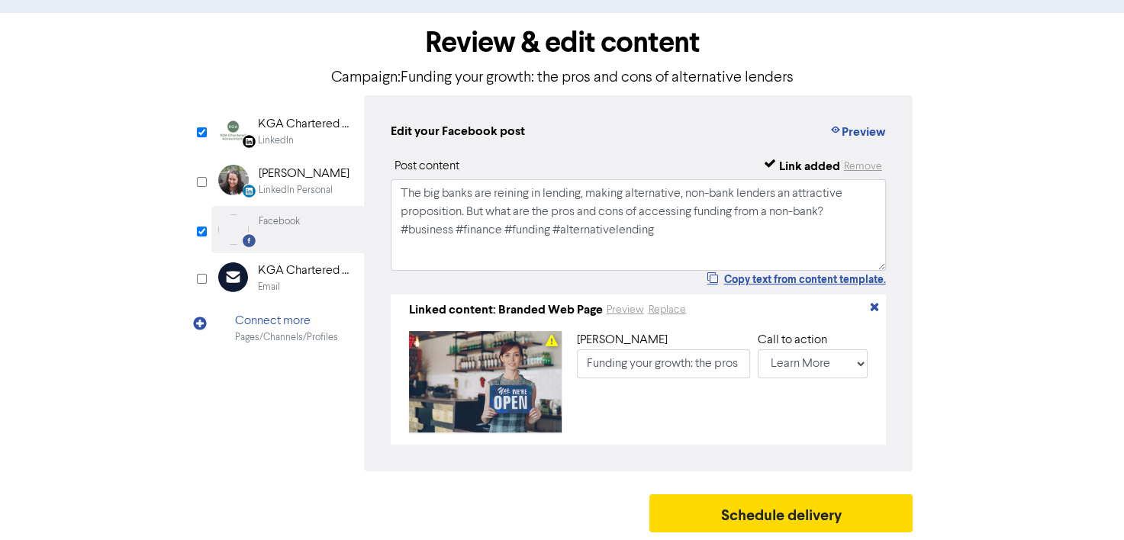
scroll to position [81, 0]
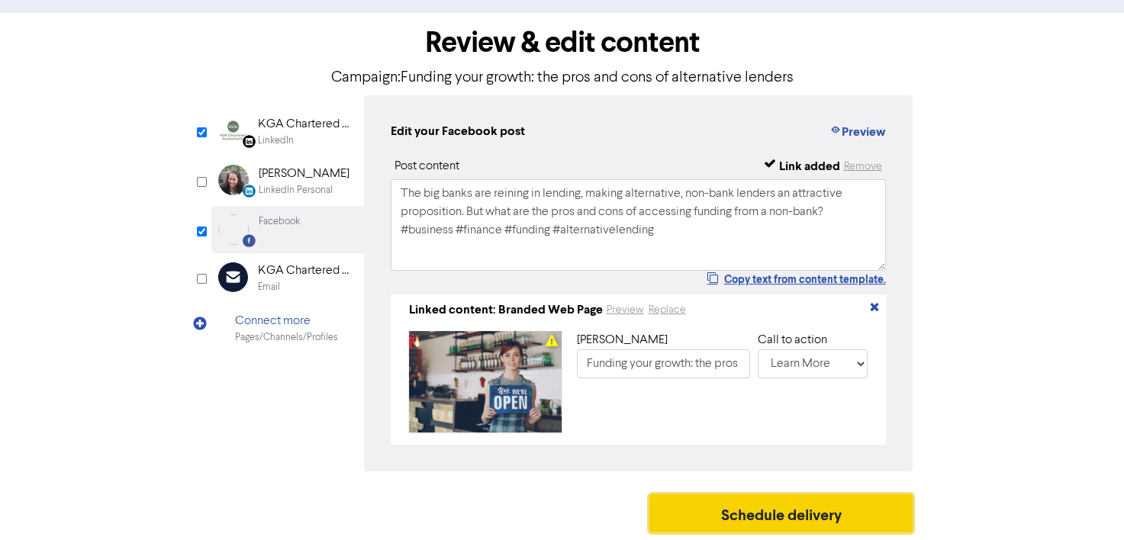
click at [794, 511] on button "Schedule delivery" at bounding box center [781, 514] width 264 height 38
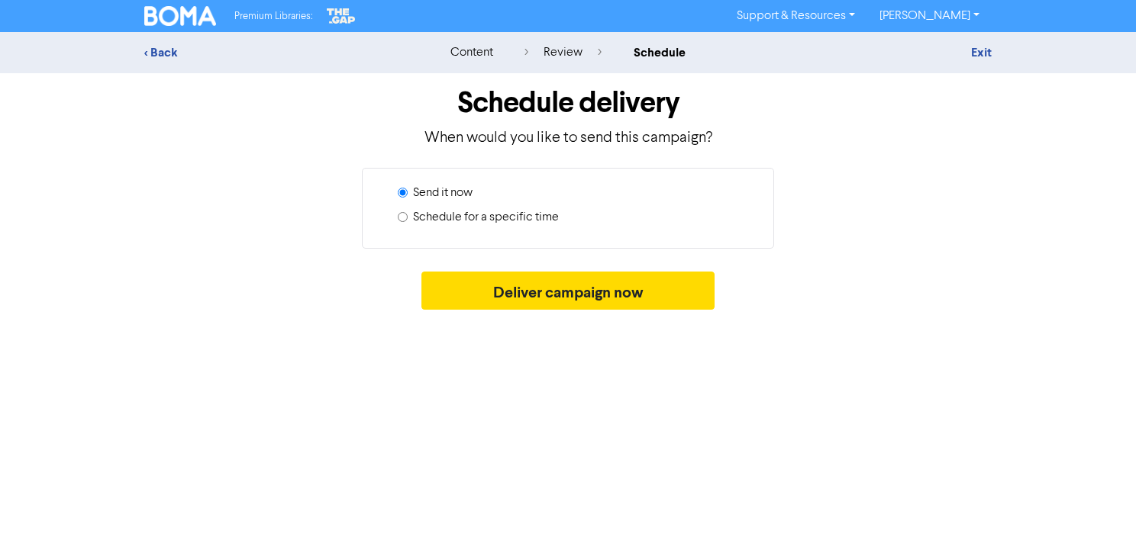
click at [531, 227] on label "Schedule for a specific time" at bounding box center [486, 217] width 146 height 18
click at [408, 222] on input "Schedule for a specific time" at bounding box center [403, 217] width 10 height 10
radio input "true"
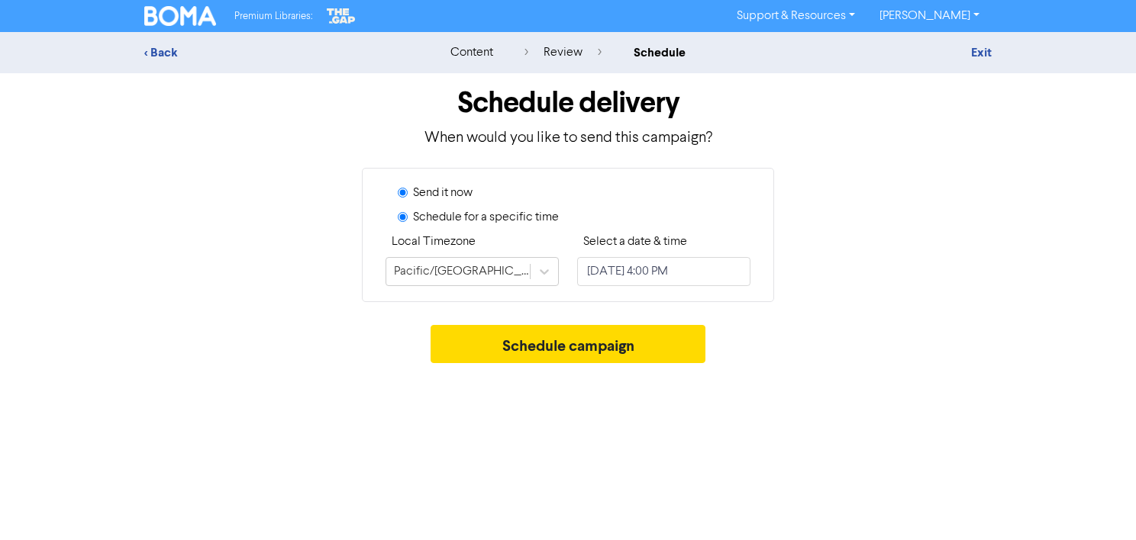
radio input "false"
click at [653, 286] on input "[DATE] 4:00 PM" at bounding box center [663, 271] width 173 height 29
select select "9"
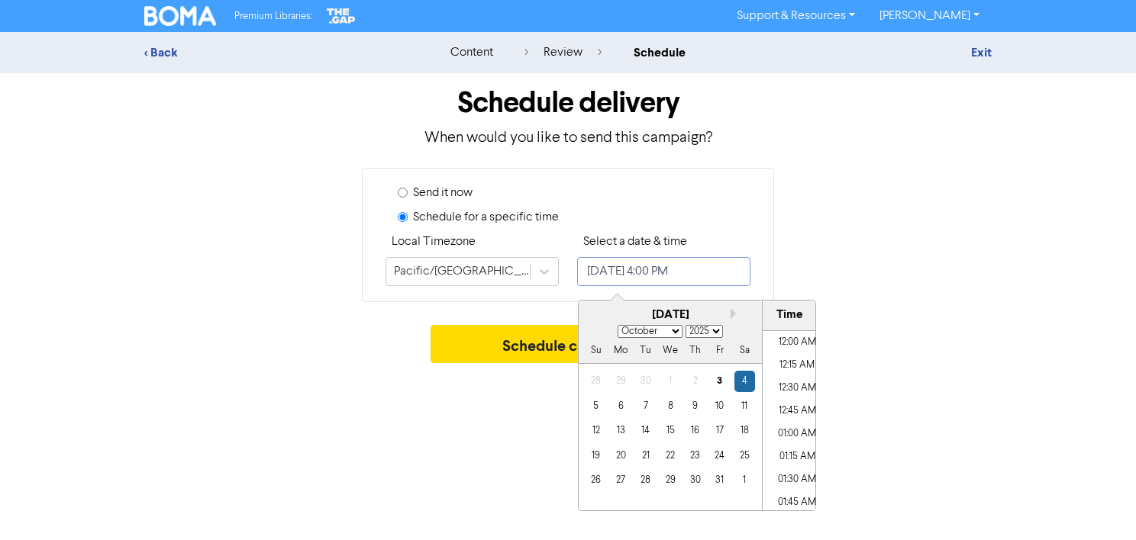
scroll to position [1387, 0]
click at [726, 417] on div "10" at bounding box center [719, 406] width 21 height 21
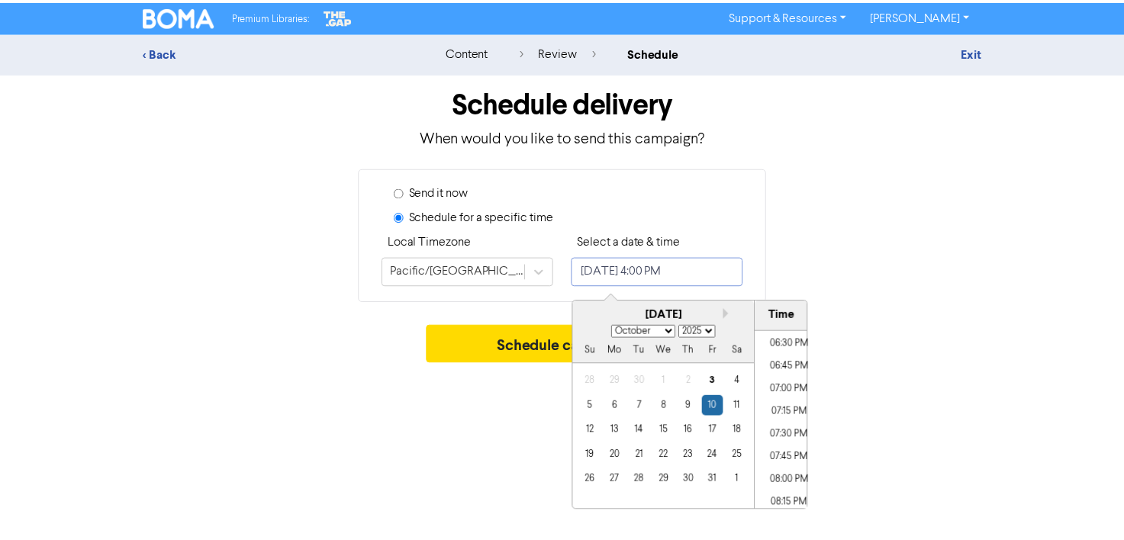
scroll to position [1695, 0]
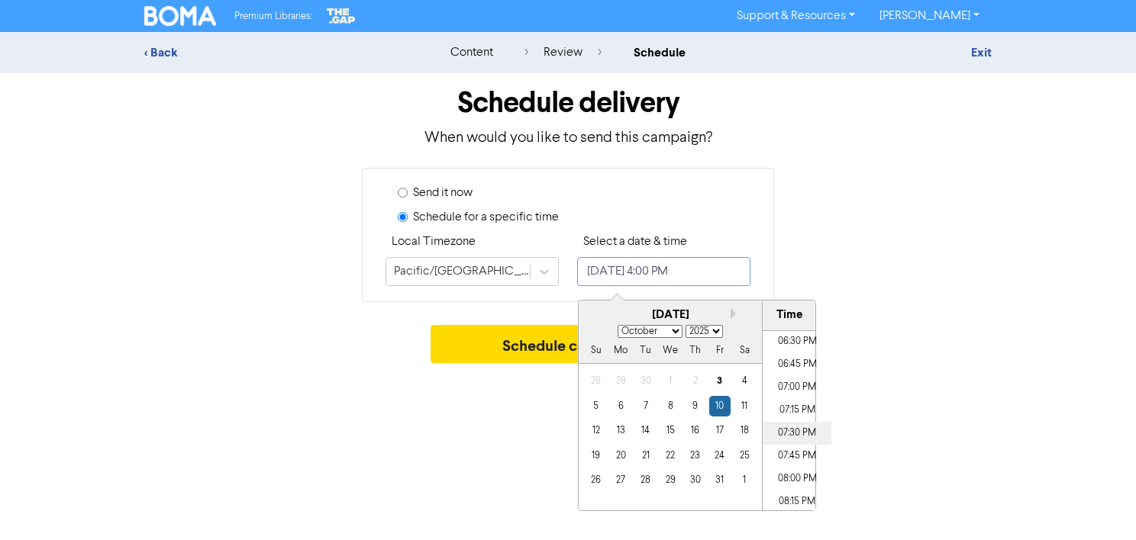
click at [798, 445] on li "07:30 PM" at bounding box center [796, 433] width 69 height 23
type input "[DATE] 7:30 PM"
click at [903, 371] on div "Schedule campaign" at bounding box center [567, 348] width 847 height 46
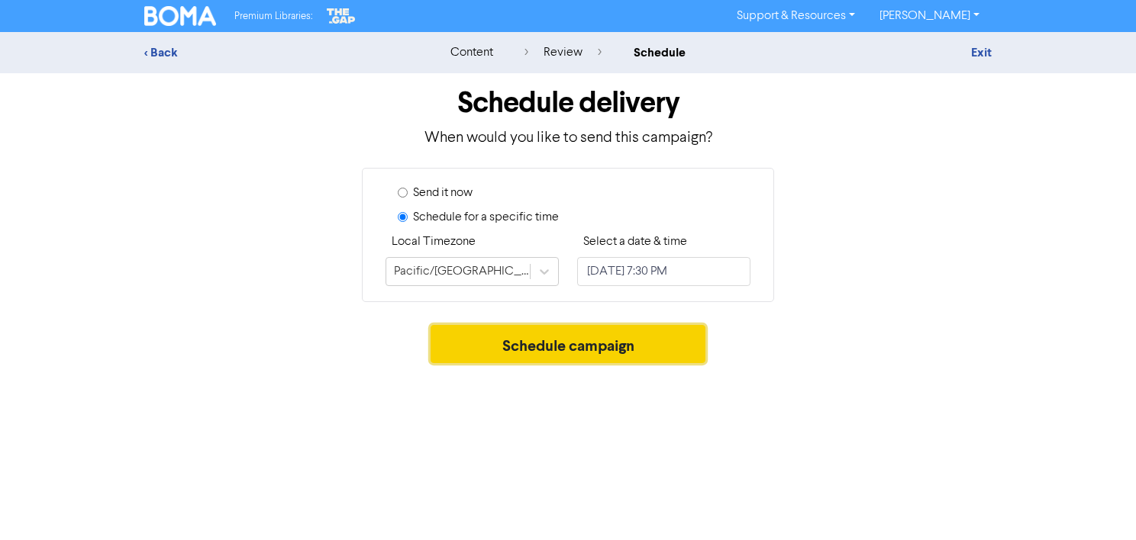
click at [689, 360] on button "Schedule campaign" at bounding box center [567, 344] width 275 height 38
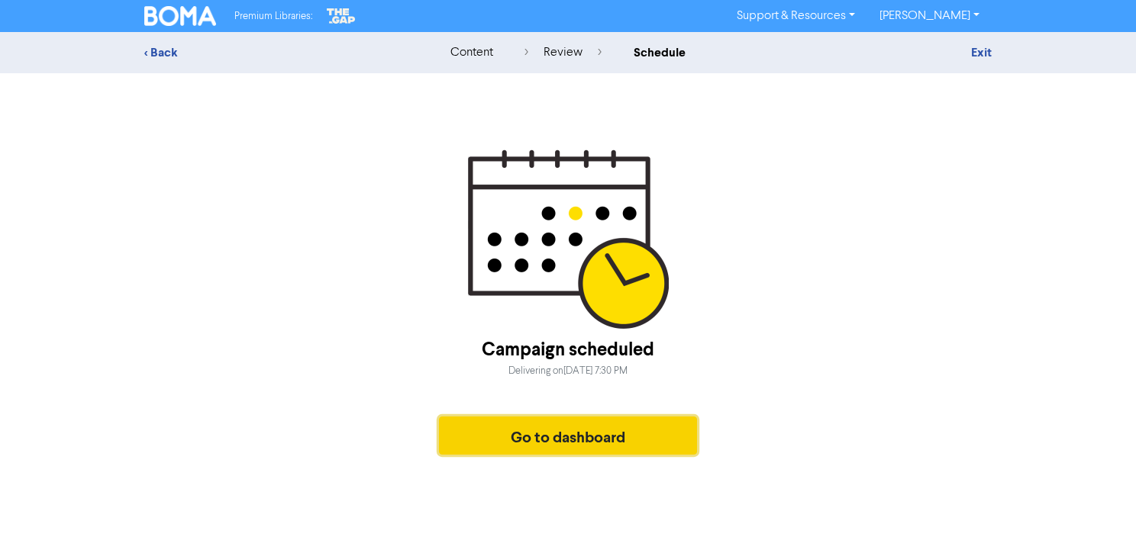
click at [643, 437] on button "Go to dashboard" at bounding box center [568, 436] width 258 height 38
